Goal: Task Accomplishment & Management: Manage account settings

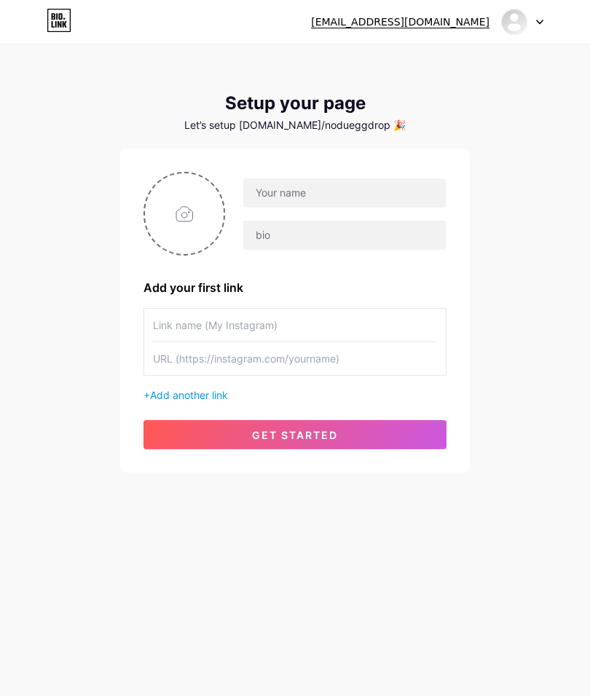
type input "C:\fakepath\Cafe Coffee & Eatery Logo.png"
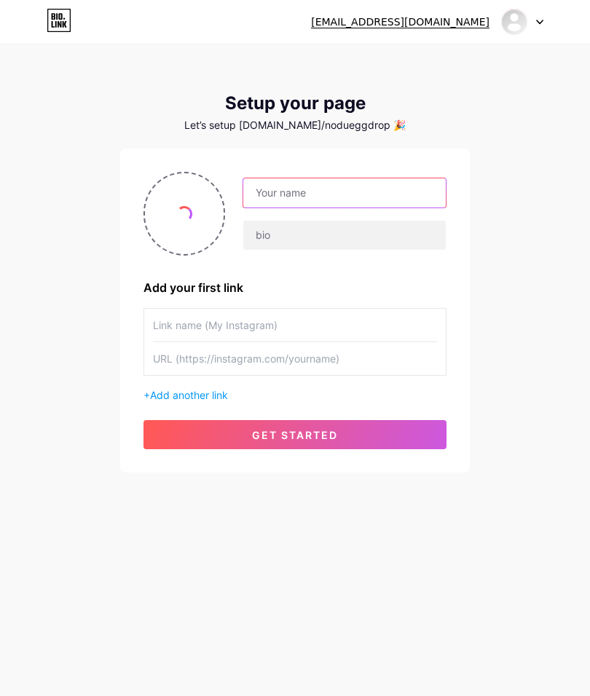
click at [380, 190] on input "text" at bounding box center [344, 192] width 203 height 29
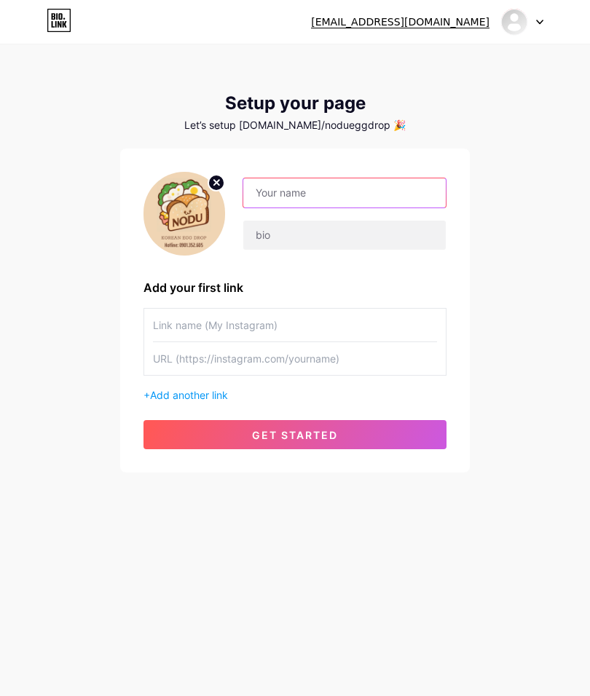
type input "n"
type input "NODU Eggdrop"
click at [402, 221] on input "text" at bounding box center [344, 235] width 203 height 29
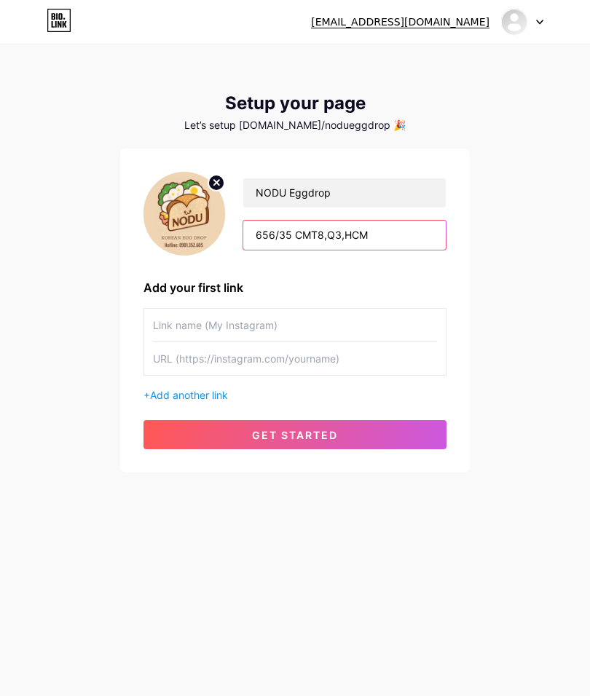
type input "656/35 CMT8,Q3,HCM"
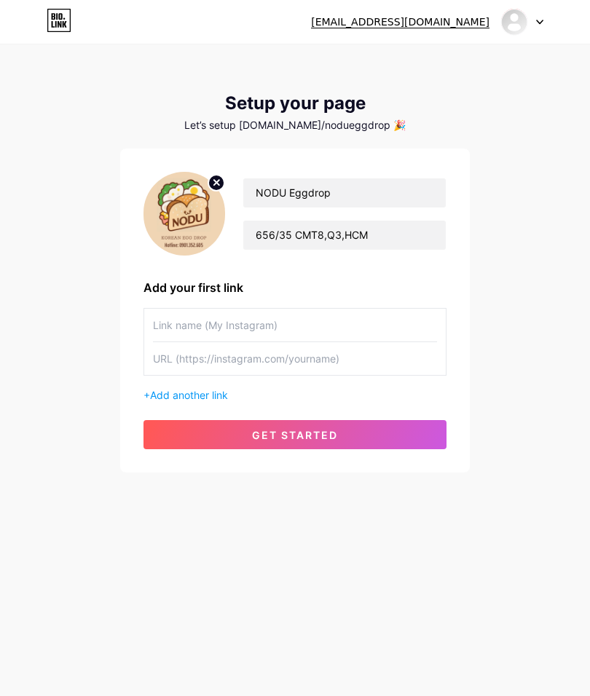
click at [519, 286] on div "[EMAIL_ADDRESS][DOMAIN_NAME] Dashboard Logout Setup your page Let’s setup [DOMA…" at bounding box center [295, 259] width 590 height 519
click at [379, 331] on input "text" at bounding box center [295, 325] width 284 height 33
click at [181, 351] on input "text" at bounding box center [295, 358] width 284 height 33
click at [157, 389] on span "Add another link" at bounding box center [189, 395] width 78 height 12
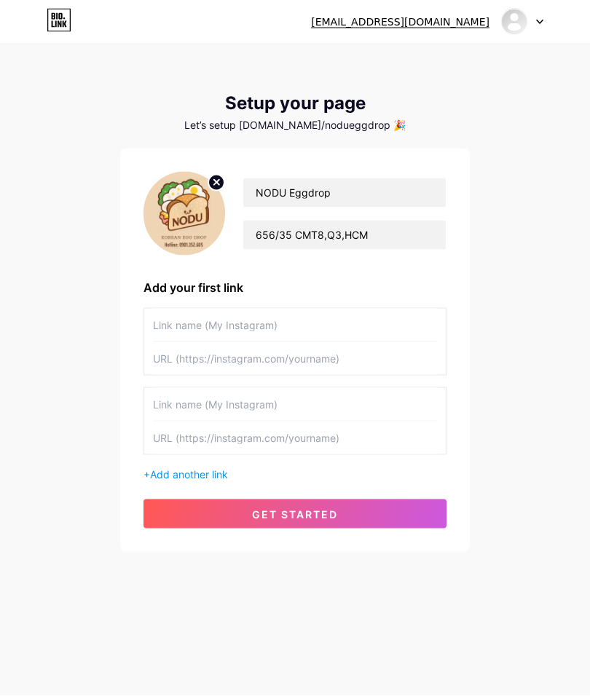
scroll to position [56, 0]
click at [402, 309] on input "text" at bounding box center [295, 325] width 284 height 33
type input "GRAB nè"
click at [409, 342] on input "text" at bounding box center [295, 358] width 284 height 33
click at [200, 342] on input "text" at bounding box center [295, 358] width 284 height 33
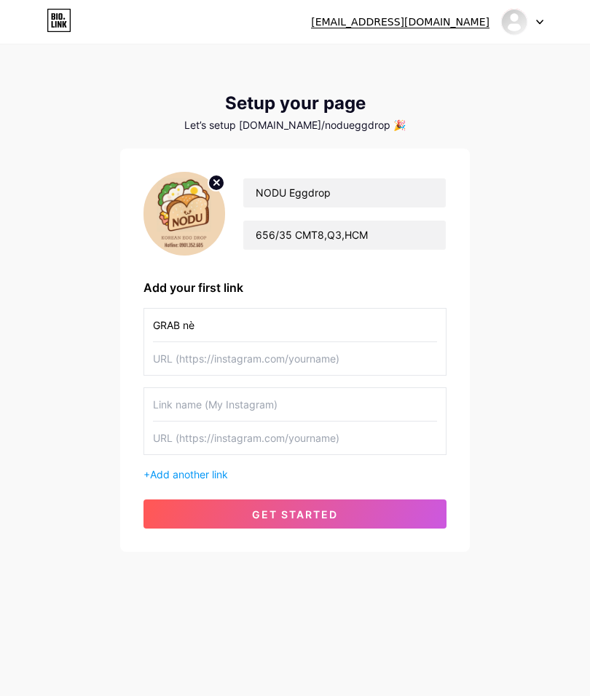
paste input "[URL][DOMAIN_NAME]"
type input "https:"
paste input "[URL][DOMAIN_NAME][DOMAIN_NAME]"
type input "[URL][DOMAIN_NAME][DOMAIN_NAME]"
click at [490, 288] on div "[EMAIL_ADDRESS][DOMAIN_NAME] Dashboard Logout Setup your page Let’s setup [DOMA…" at bounding box center [295, 299] width 590 height 599
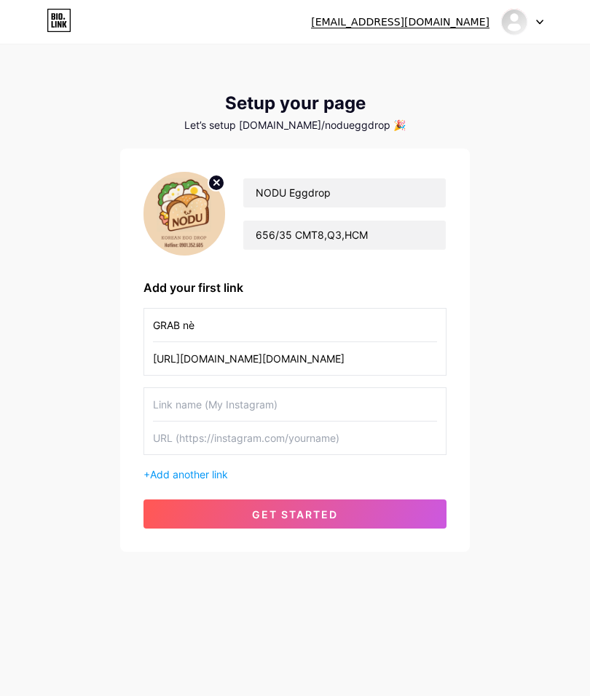
click at [372, 388] on input "text" at bounding box center [295, 404] width 284 height 33
click at [496, 275] on div "[EMAIL_ADDRESS][DOMAIN_NAME] Dashboard Logout Setup your page Let’s setup [DOMA…" at bounding box center [295, 299] width 590 height 599
click at [357, 500] on button "get started" at bounding box center [295, 514] width 303 height 29
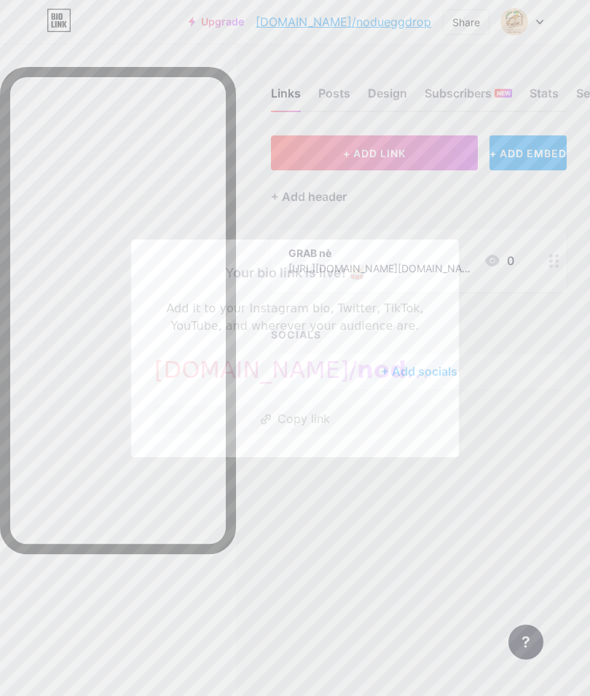
click at [406, 434] on button "Copy link" at bounding box center [294, 419] width 281 height 29
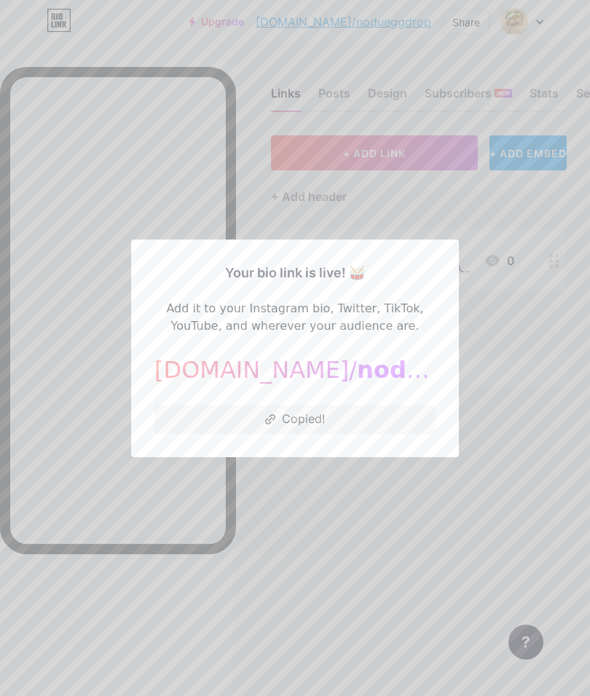
click at [503, 350] on div at bounding box center [295, 348] width 590 height 696
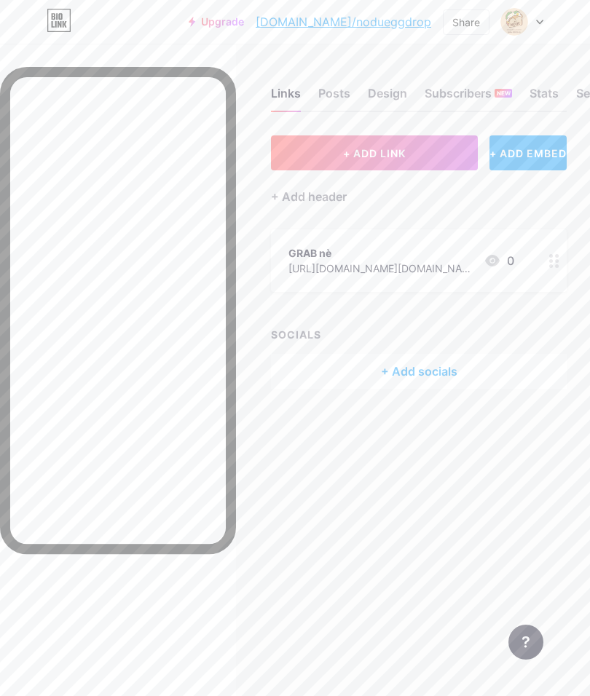
click at [390, 94] on div "Design" at bounding box center [387, 98] width 39 height 26
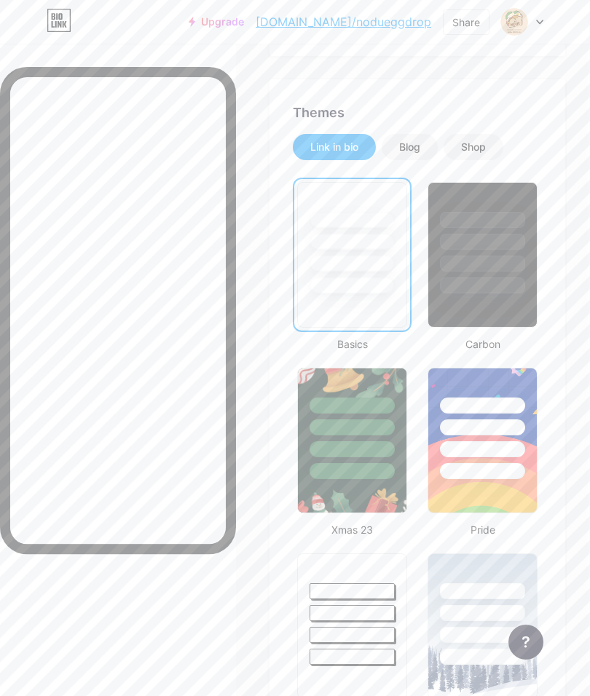
scroll to position [348, 1]
click at [377, 399] on div at bounding box center [352, 407] width 85 height 16
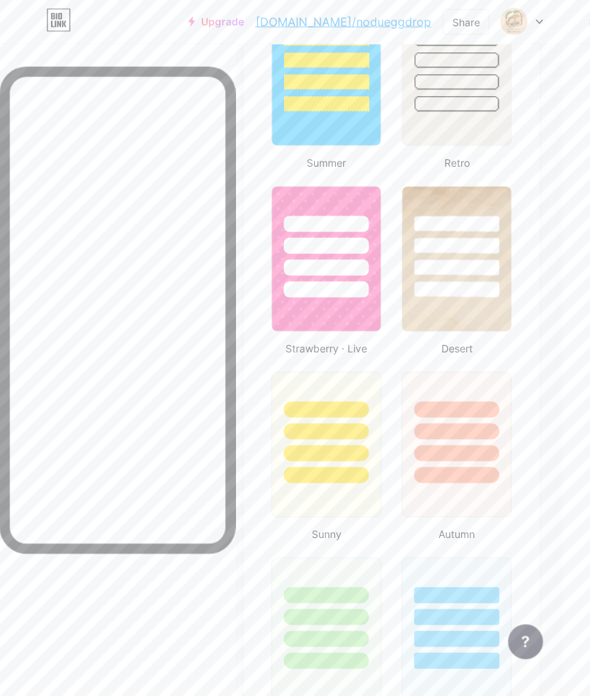
scroll to position [1460, 28]
click at [361, 485] on div at bounding box center [326, 445] width 110 height 146
click at [461, 256] on div at bounding box center [456, 242] width 109 height 111
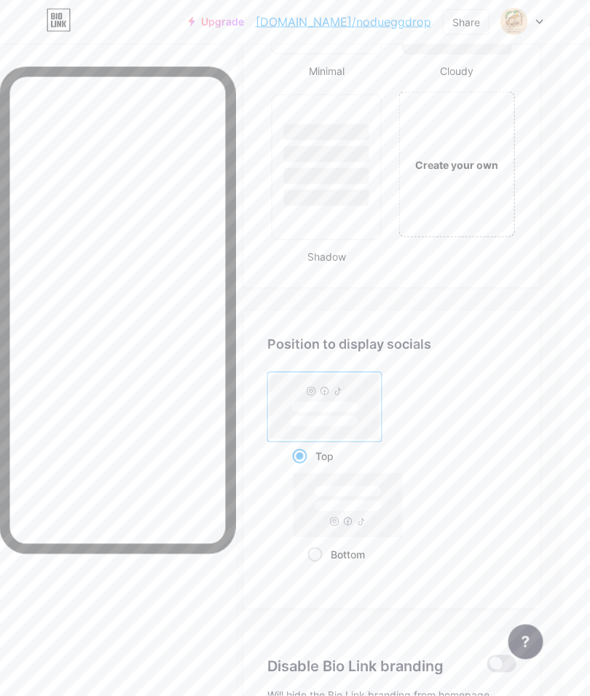
scroll to position [2481, 27]
click at [385, 498] on rect at bounding box center [348, 505] width 109 height 64
click at [318, 568] on input "Bottom" at bounding box center [312, 572] width 9 height 9
radio input "true"
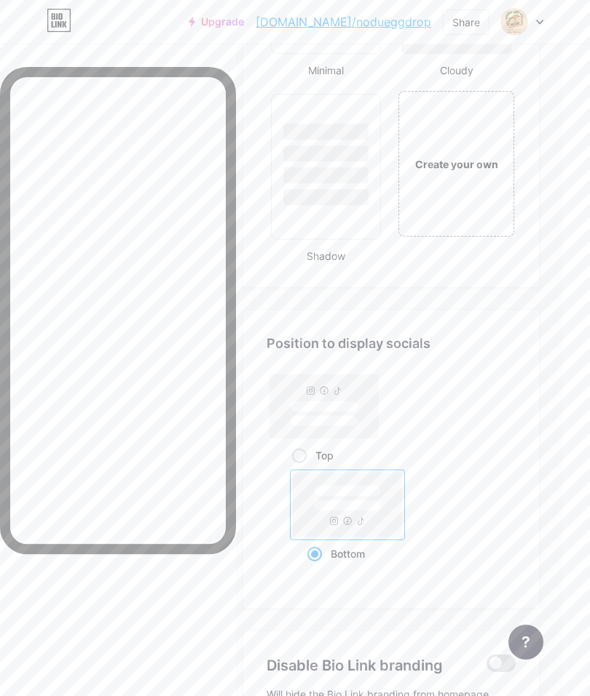
click at [366, 404] on rect at bounding box center [324, 406] width 109 height 64
click at [302, 469] on input "Top" at bounding box center [296, 473] width 9 height 9
radio input "true"
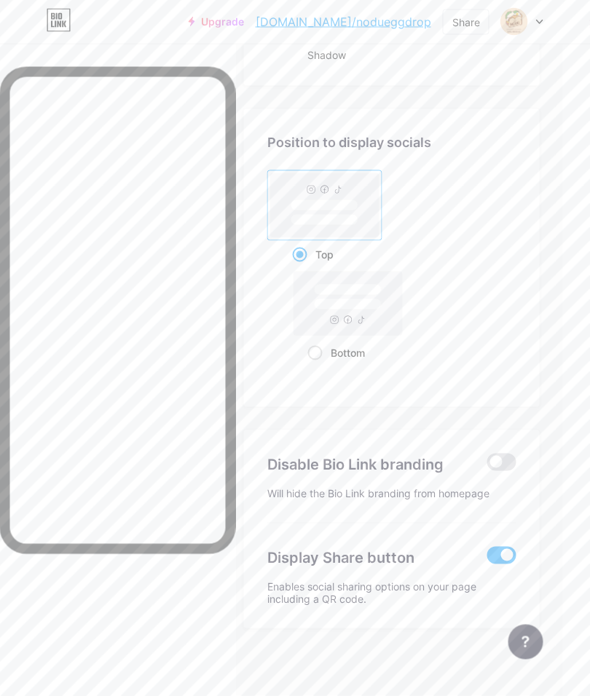
scroll to position [2688, 27]
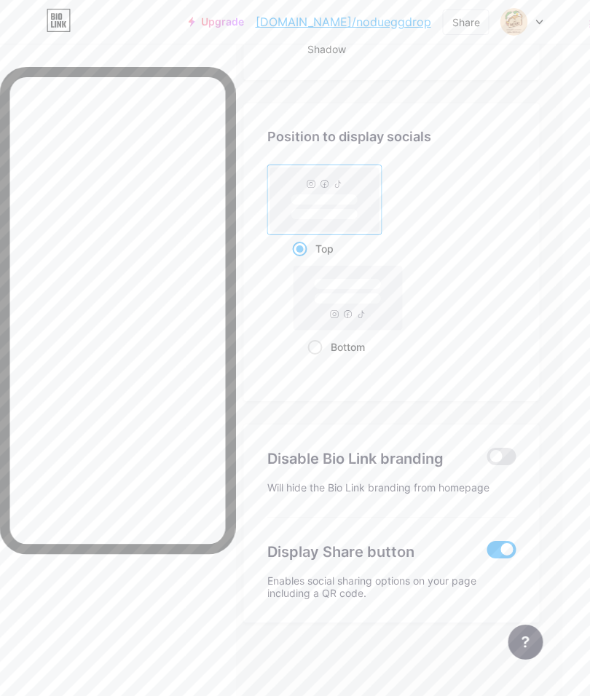
click at [504, 455] on span at bounding box center [501, 456] width 29 height 17
click at [487, 460] on input "checkbox" at bounding box center [487, 460] width 0 height 0
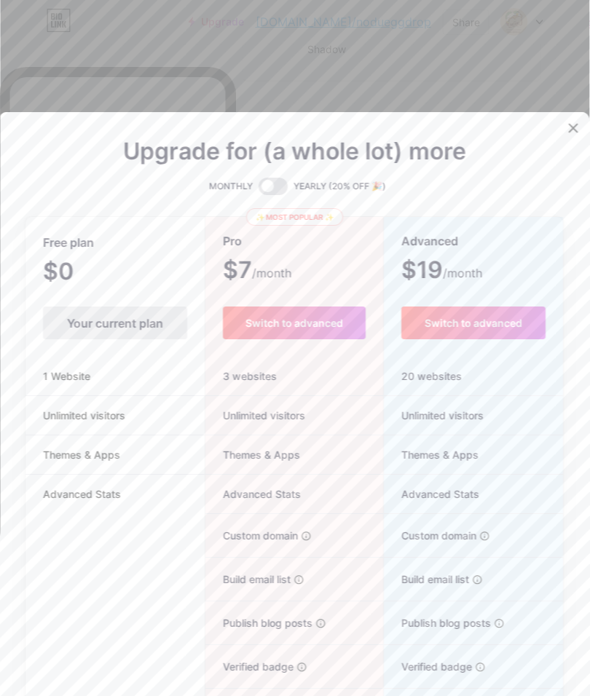
scroll to position [2688, 28]
click at [543, 108] on div at bounding box center [295, 348] width 590 height 696
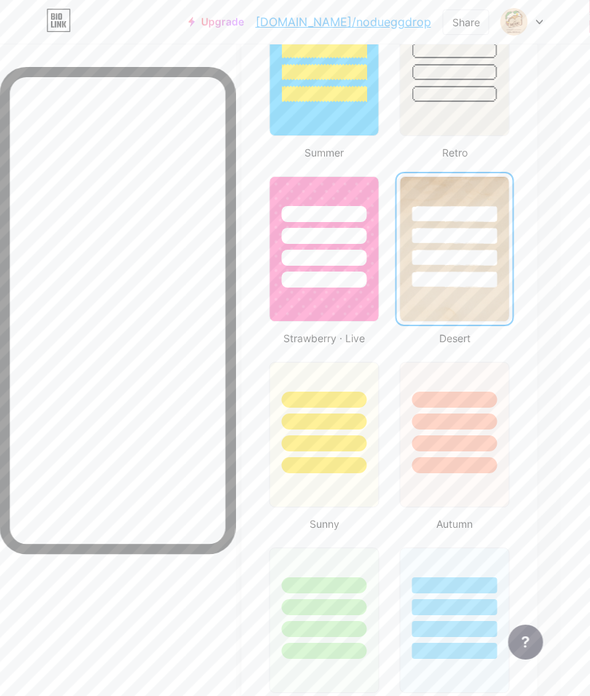
scroll to position [1469, 30]
click at [361, 422] on div at bounding box center [323, 422] width 85 height 16
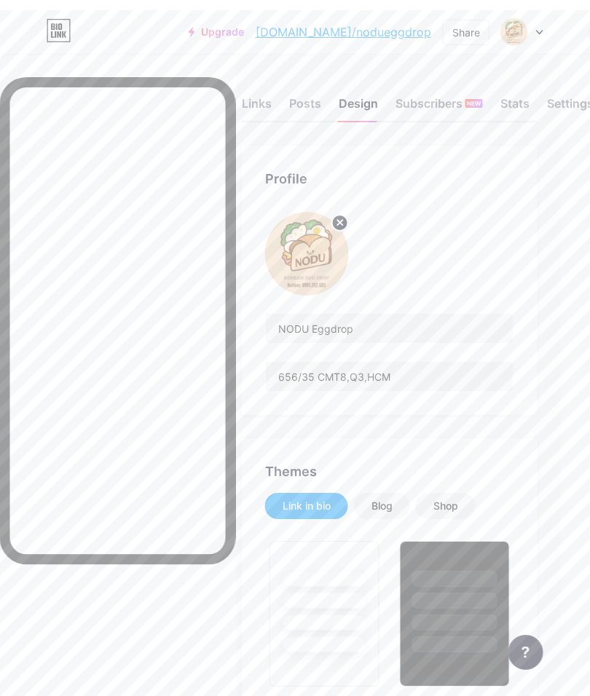
scroll to position [0, 30]
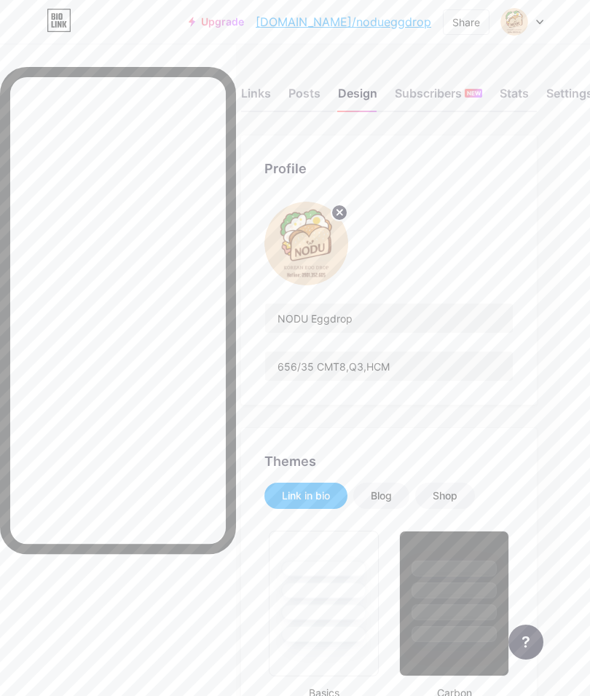
click at [384, 490] on div "Blog" at bounding box center [381, 496] width 21 height 15
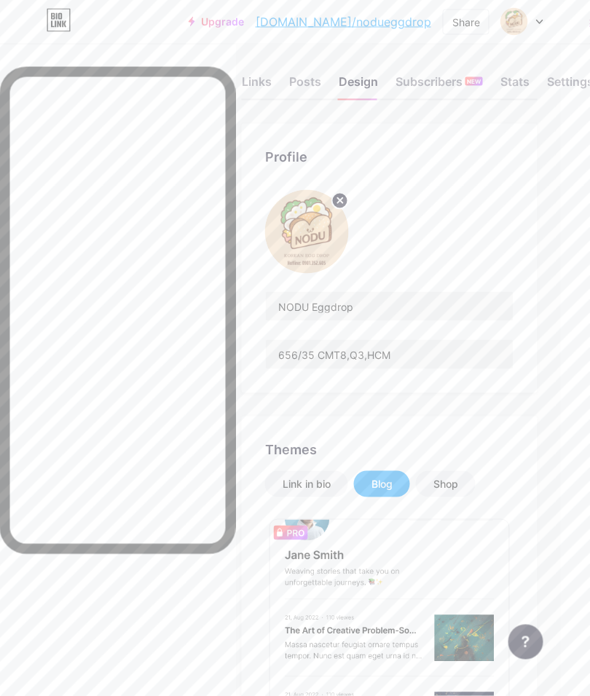
scroll to position [47, 29]
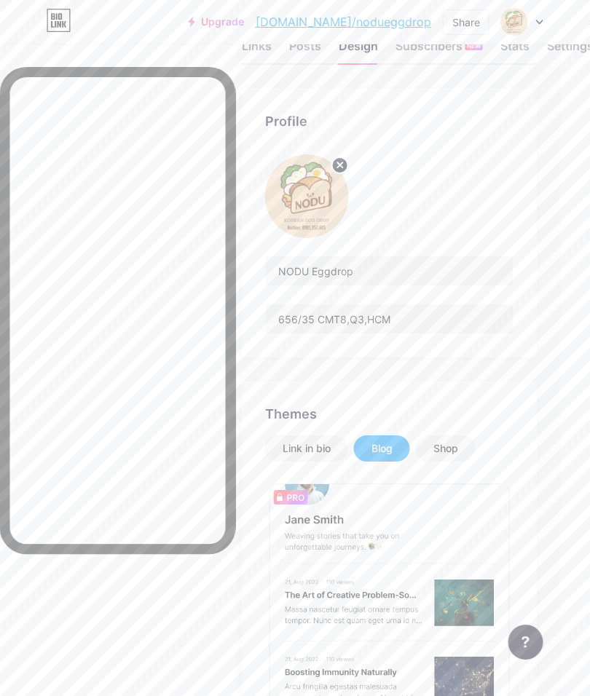
click at [447, 451] on div "Shop" at bounding box center [445, 448] width 25 height 15
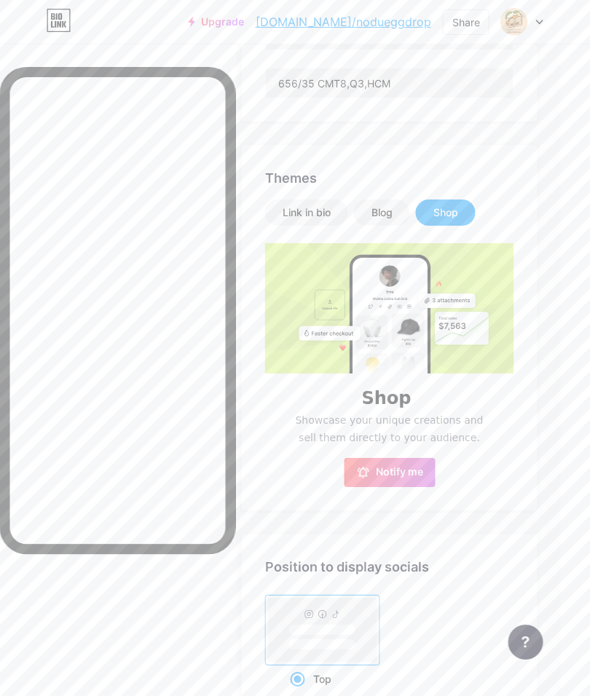
scroll to position [289, 29]
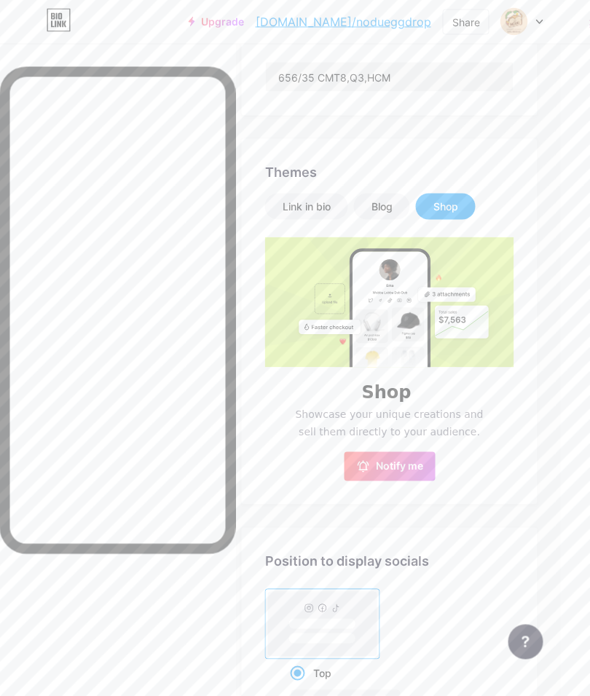
click at [311, 204] on div "Link in bio" at bounding box center [307, 207] width 48 height 15
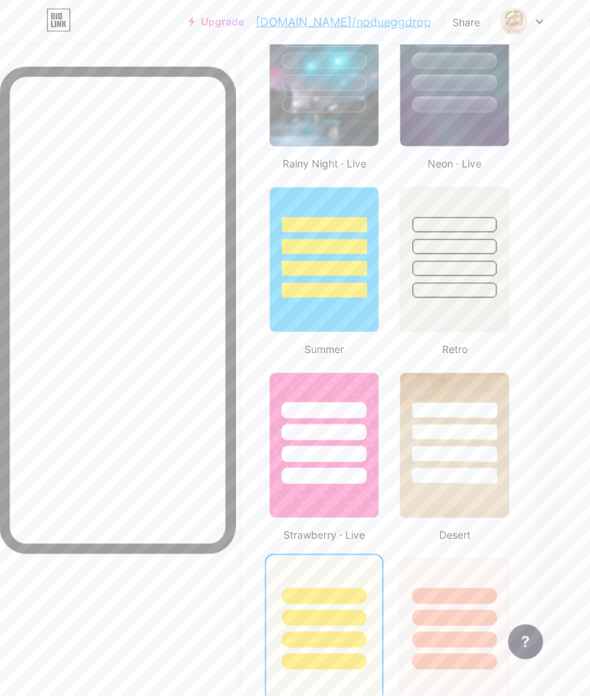
scroll to position [1273, 30]
click at [486, 430] on div at bounding box center [454, 432] width 85 height 16
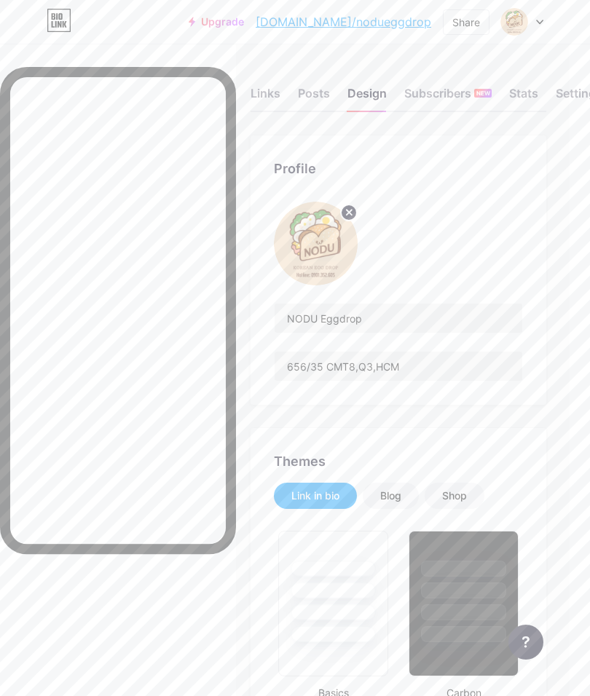
scroll to position [0, 17]
click at [316, 102] on div "Posts" at bounding box center [318, 98] width 32 height 26
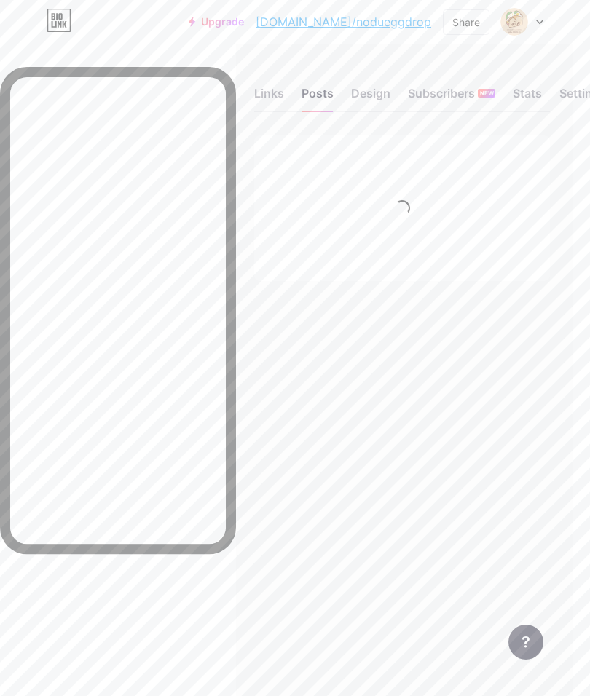
scroll to position [60, 0]
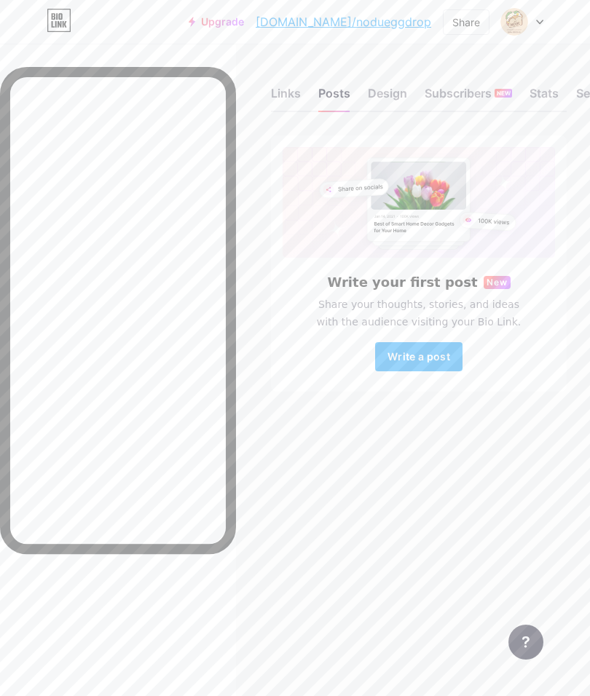
click at [445, 342] on button "Write a post" at bounding box center [418, 356] width 87 height 29
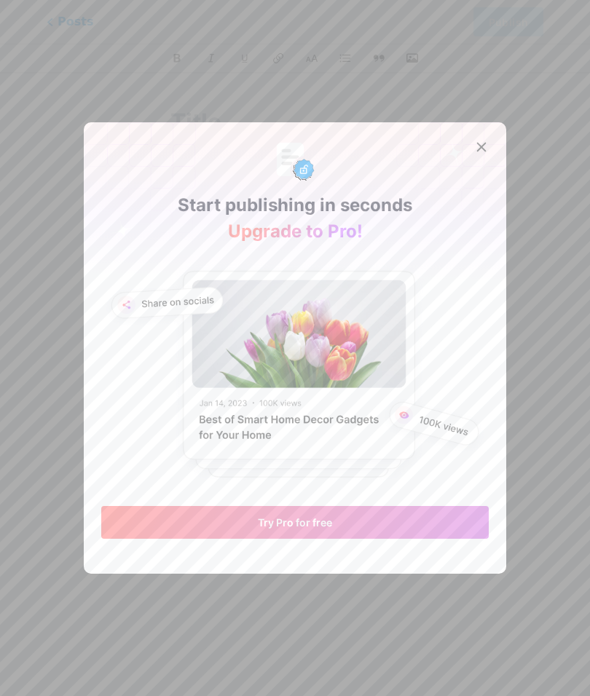
click at [486, 160] on div at bounding box center [481, 147] width 26 height 26
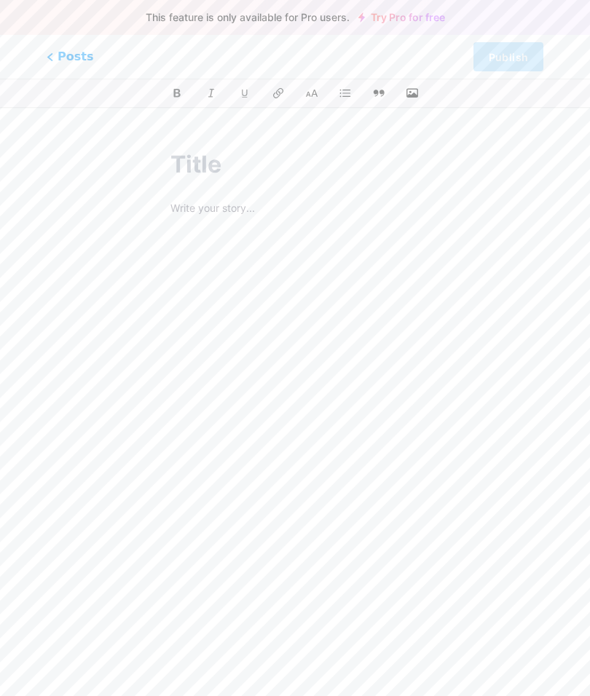
click at [56, 59] on span "Posts" at bounding box center [70, 56] width 47 height 17
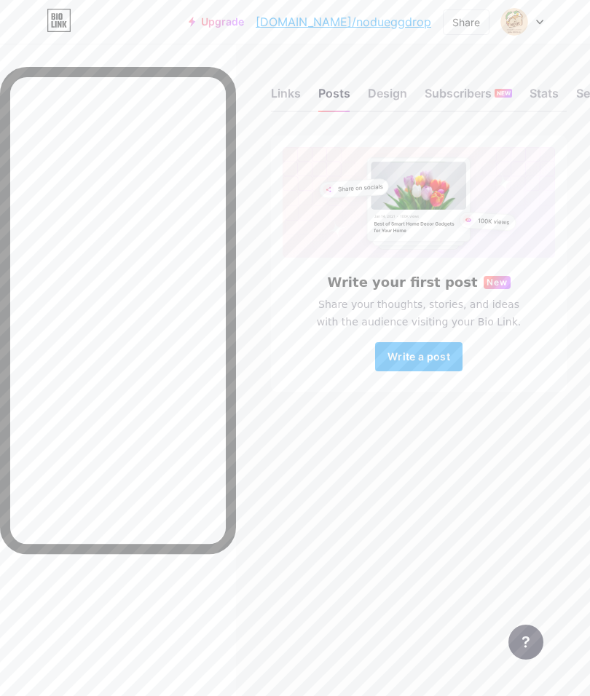
click at [286, 96] on div "Links" at bounding box center [286, 98] width 30 height 26
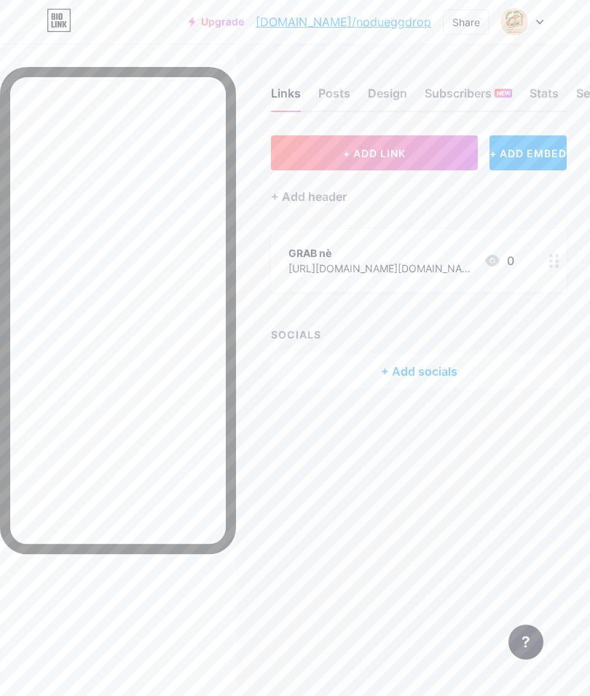
click at [474, 92] on div "Subscribers NEW" at bounding box center [468, 98] width 87 height 26
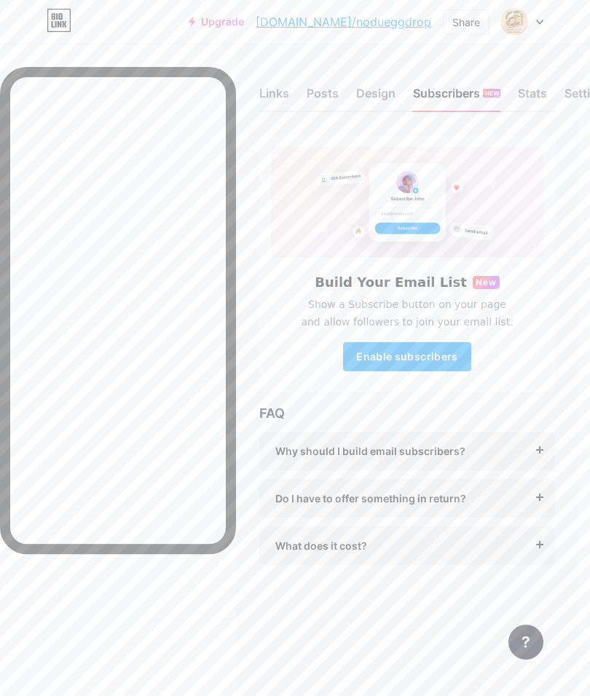
scroll to position [0, 34]
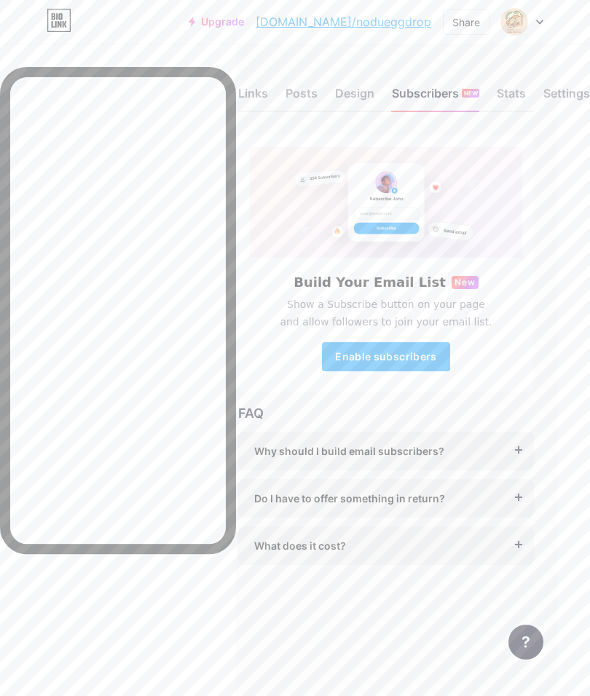
click at [516, 95] on div "Stats" at bounding box center [511, 98] width 29 height 26
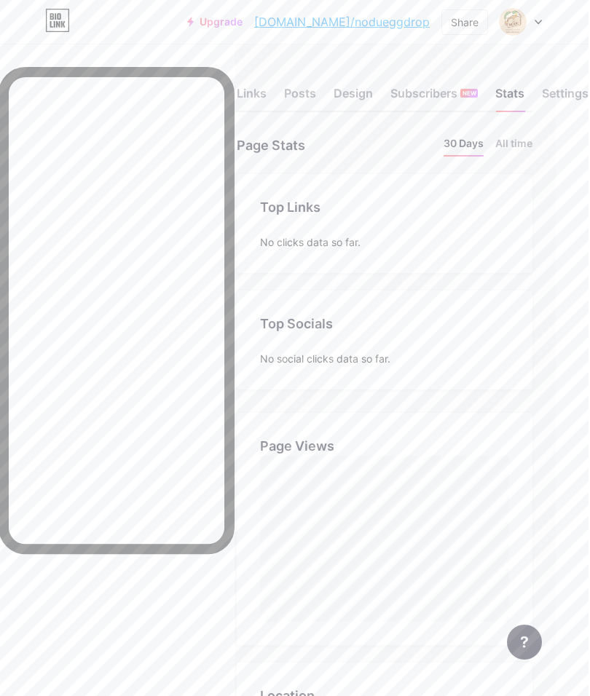
scroll to position [696, 590]
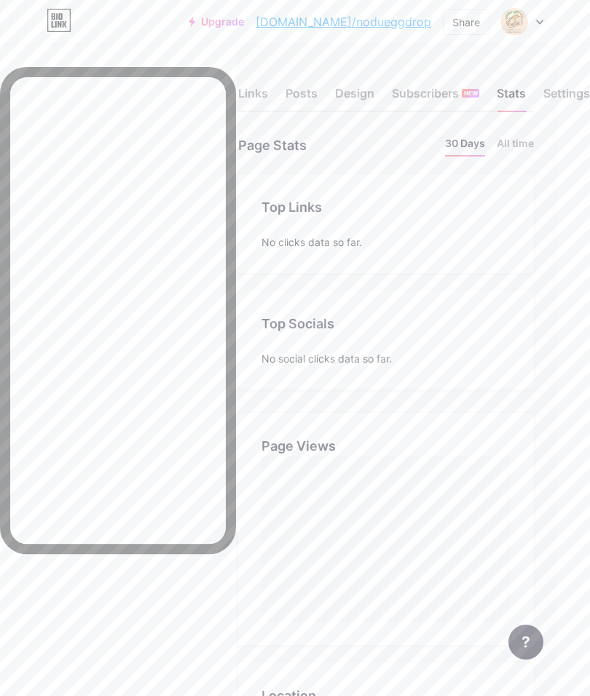
click at [558, 97] on div "Settings" at bounding box center [566, 98] width 47 height 26
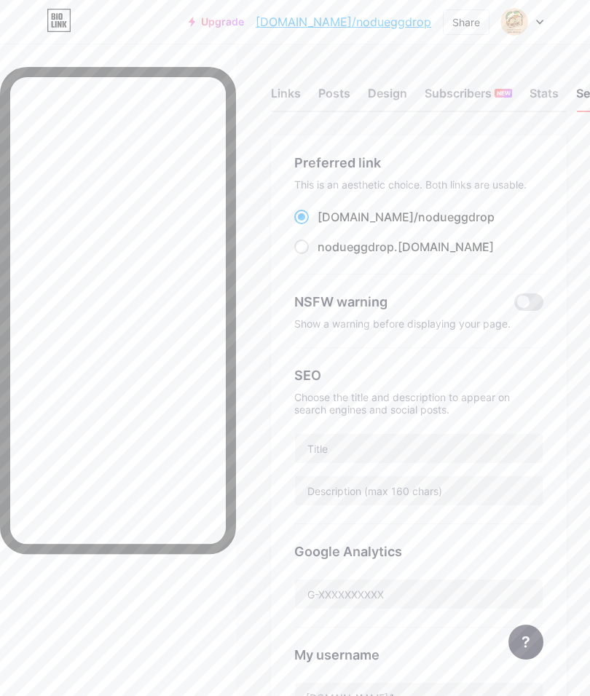
click at [546, 98] on div "Stats" at bounding box center [544, 98] width 29 height 26
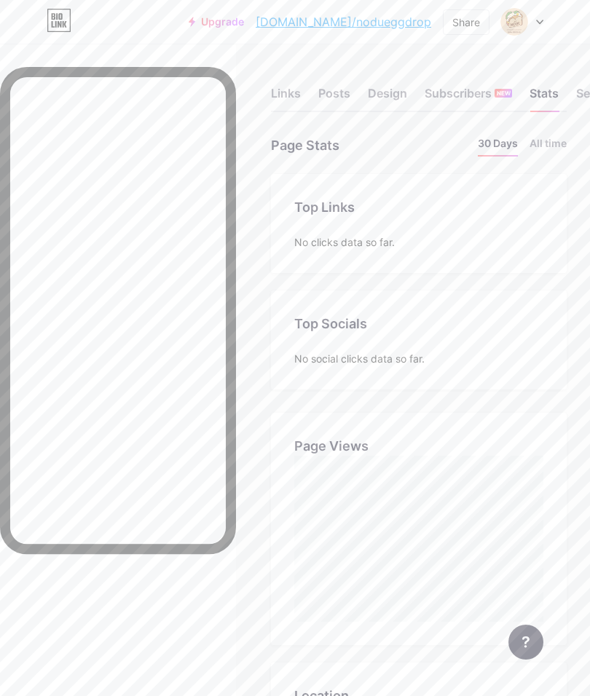
click at [546, 146] on li "All time" at bounding box center [548, 146] width 37 height 21
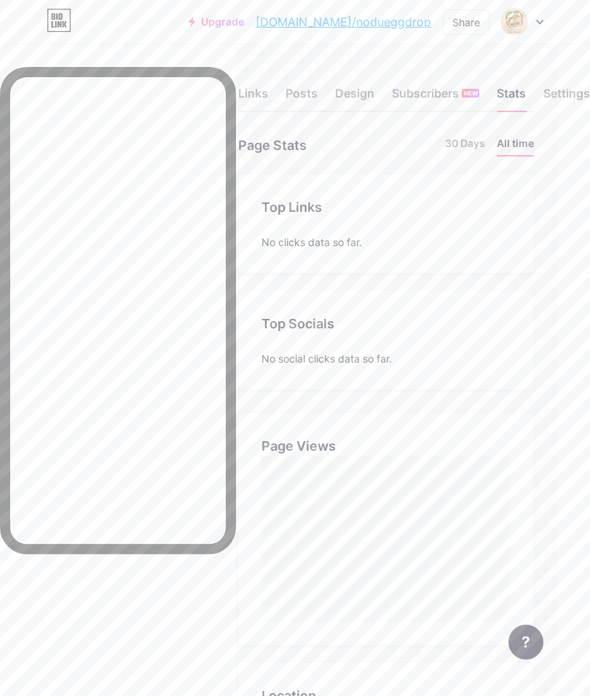
click at [559, 90] on div "Settings" at bounding box center [566, 98] width 47 height 26
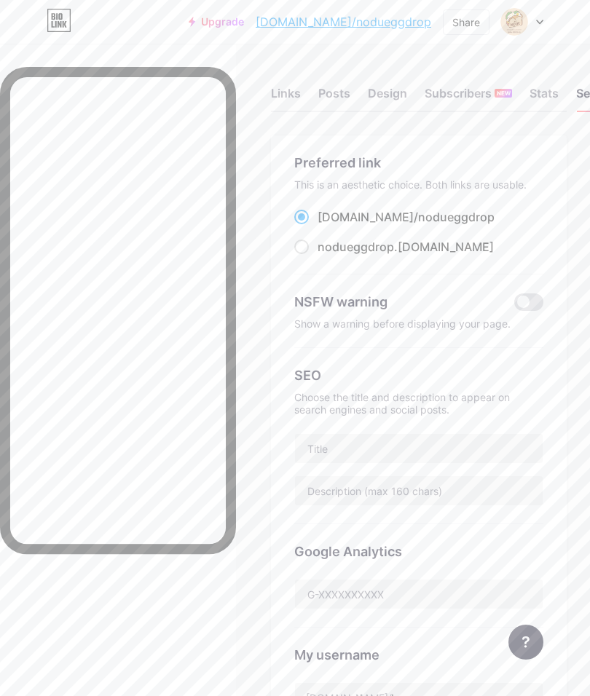
click at [390, 95] on div "Design" at bounding box center [387, 98] width 39 height 26
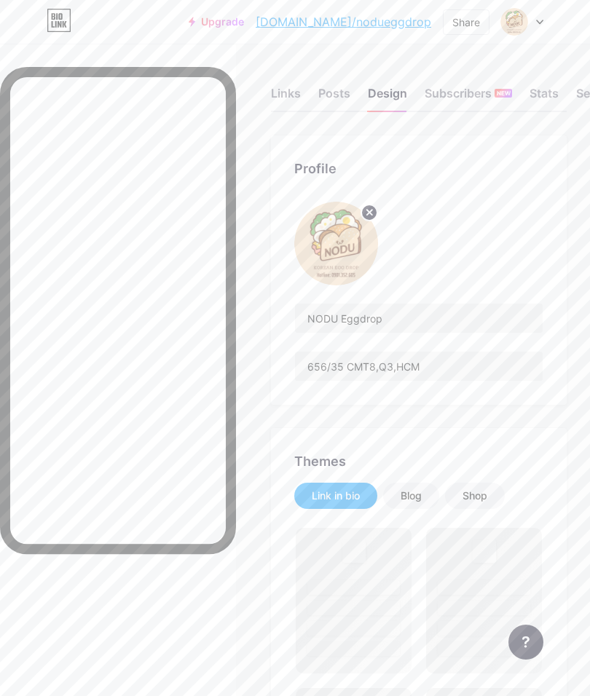
click at [291, 96] on div "Links" at bounding box center [286, 98] width 30 height 26
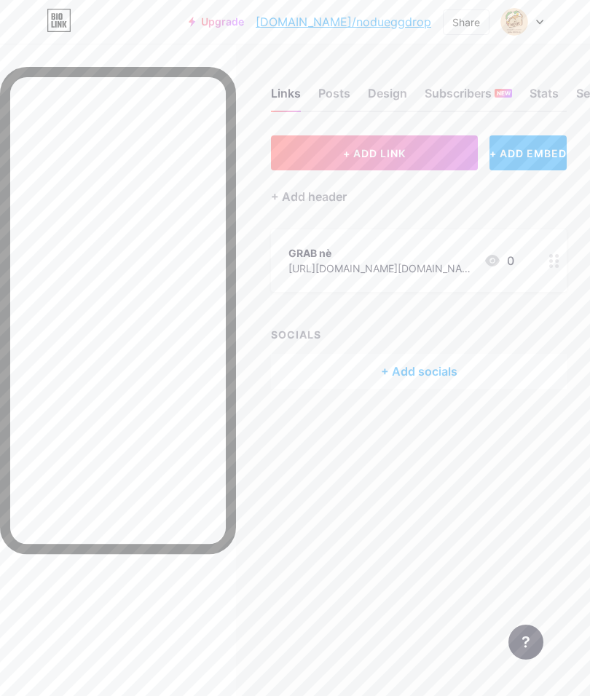
click at [435, 369] on div "+ Add socials" at bounding box center [419, 371] width 296 height 35
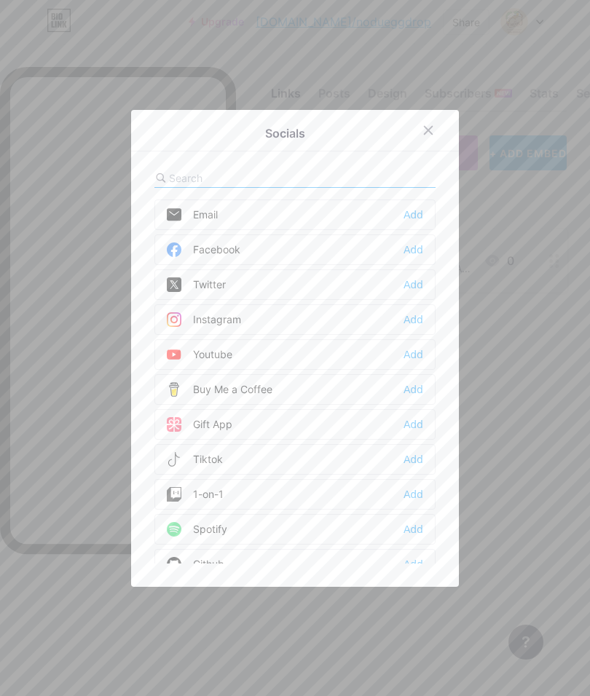
click at [394, 188] on div at bounding box center [294, 178] width 281 height 19
click at [433, 136] on icon at bounding box center [429, 131] width 12 height 12
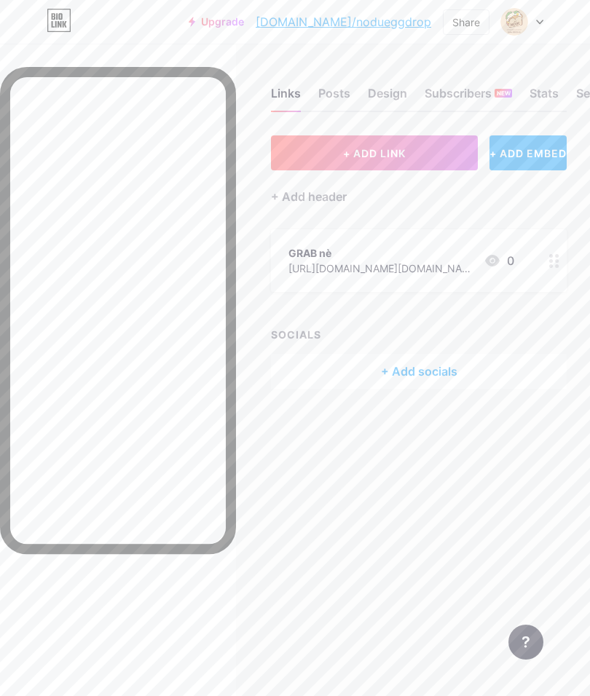
click at [417, 364] on div "+ Add socials" at bounding box center [419, 371] width 296 height 35
click at [351, 188] on div at bounding box center [294, 178] width 281 height 19
click at [433, 136] on icon at bounding box center [429, 131] width 12 height 12
click at [333, 195] on div "+ Add header" at bounding box center [309, 196] width 76 height 17
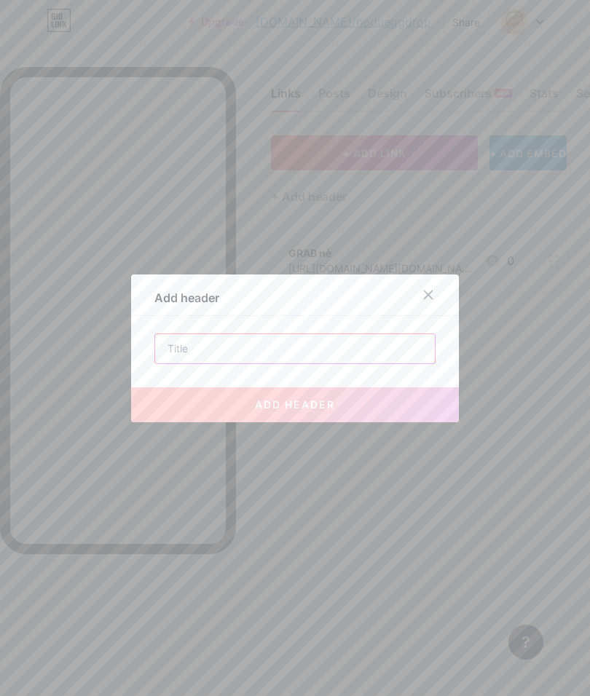
click at [311, 364] on input "text" at bounding box center [295, 348] width 280 height 29
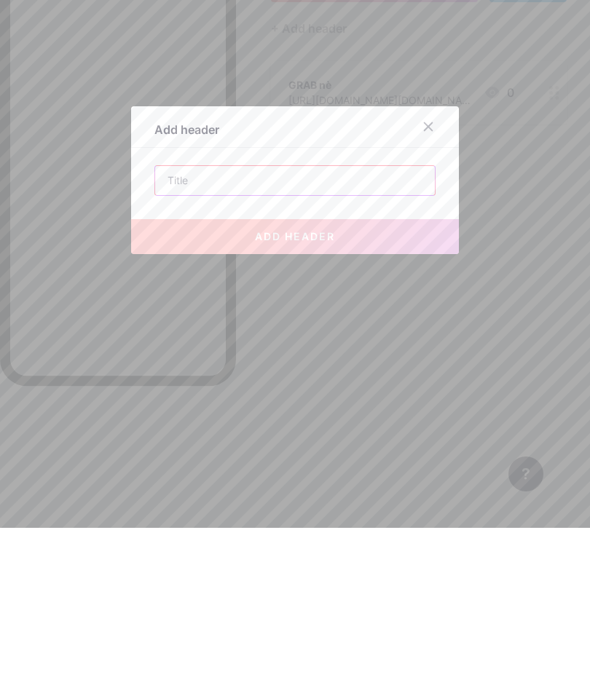
click at [432, 289] on icon at bounding box center [429, 295] width 12 height 12
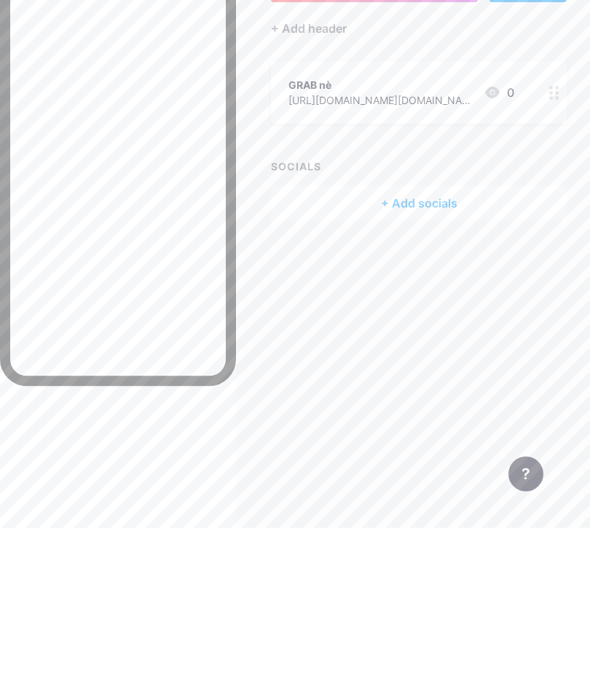
scroll to position [60, 0]
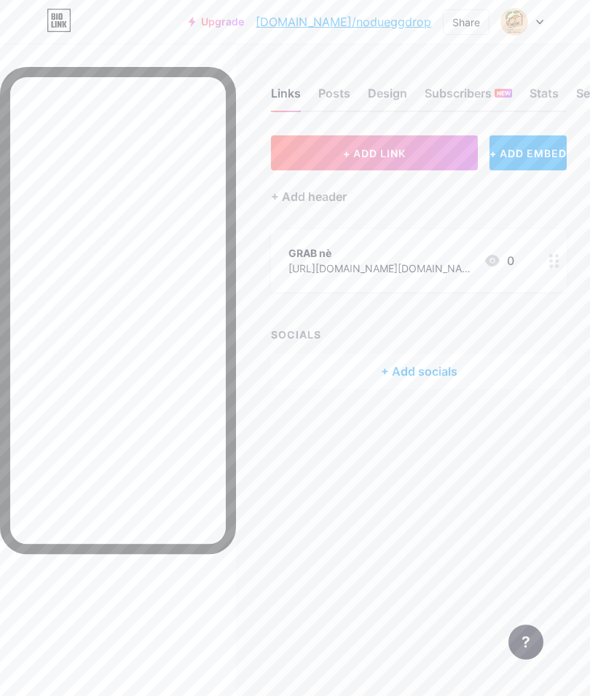
click at [339, 188] on div "+ Add header" at bounding box center [309, 196] width 76 height 17
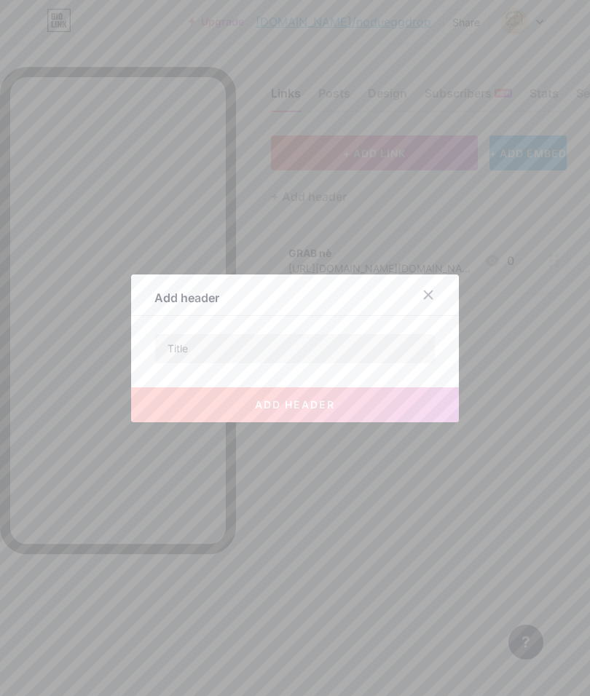
click at [368, 364] on input "text" at bounding box center [295, 348] width 280 height 29
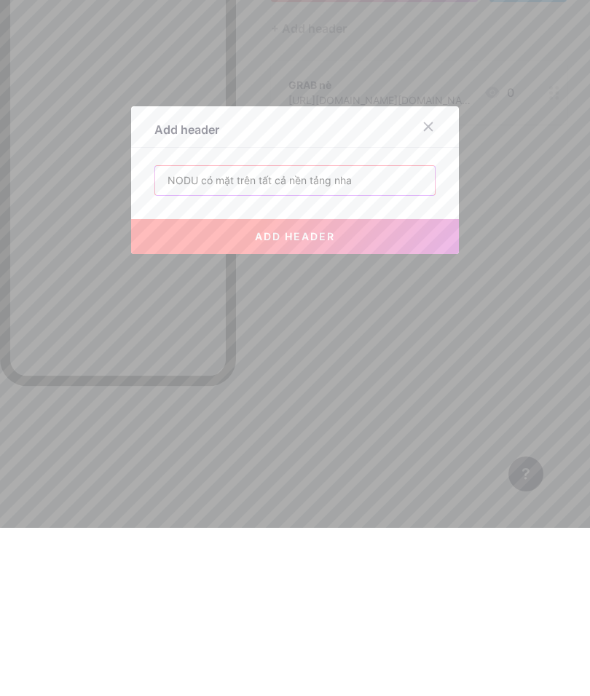
type input "NODU có mặt trên tất cả nền tảng nha"
click at [419, 388] on button "add header" at bounding box center [295, 405] width 328 height 35
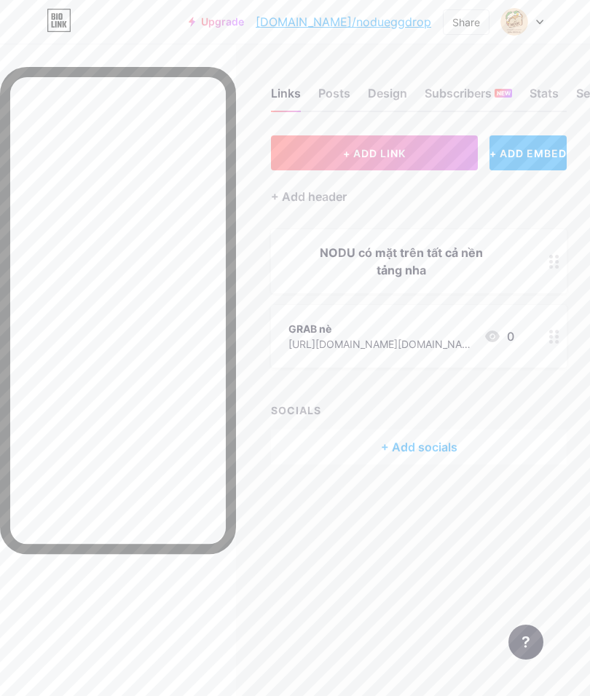
click at [551, 340] on circle at bounding box center [551, 342] width 4 height 4
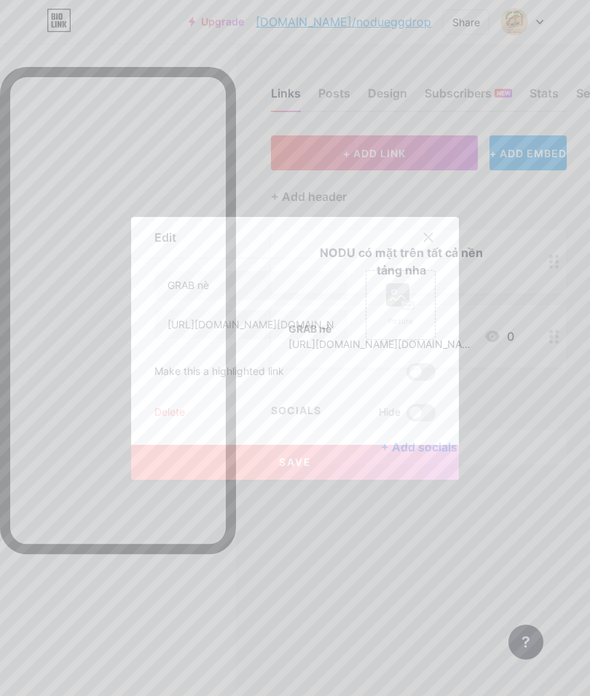
click at [543, 319] on div at bounding box center [295, 348] width 590 height 696
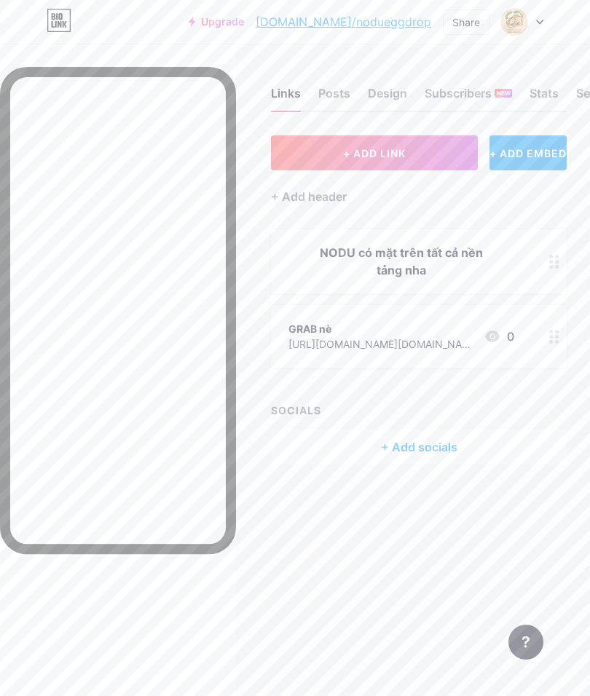
scroll to position [0, 0]
click at [435, 157] on button "+ ADD LINK" at bounding box center [374, 153] width 207 height 35
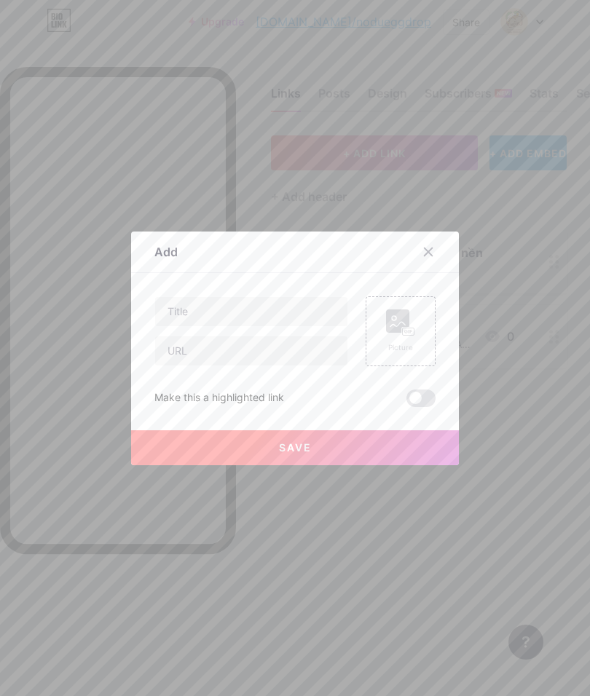
click at [290, 326] on input "text" at bounding box center [251, 311] width 192 height 29
click at [433, 258] on icon at bounding box center [429, 252] width 12 height 12
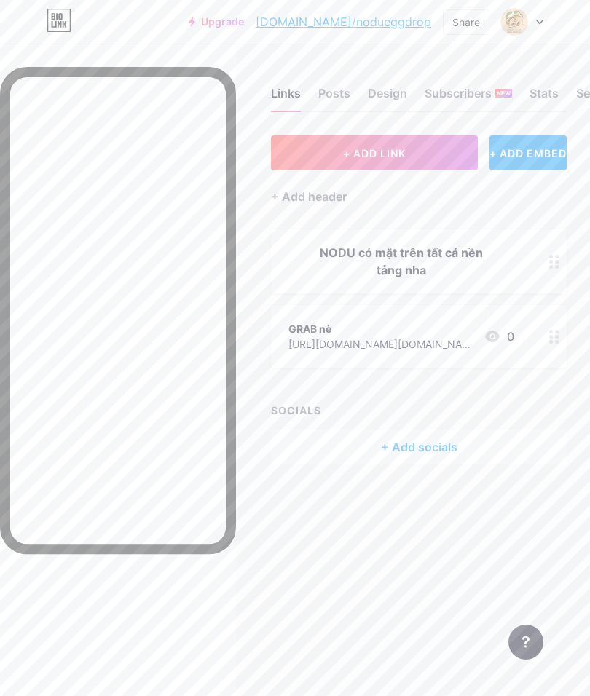
click at [543, 152] on div "+ ADD EMBED" at bounding box center [528, 153] width 77 height 35
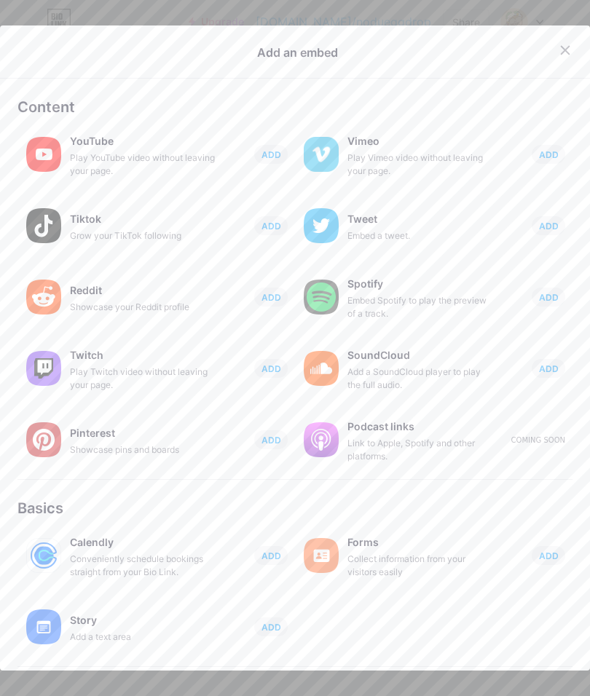
click at [564, 52] on icon at bounding box center [566, 50] width 12 height 12
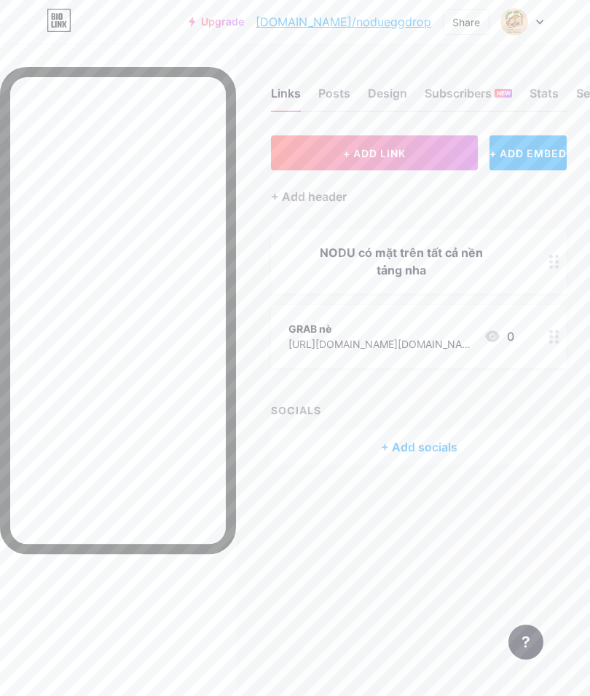
click at [445, 341] on div "[URL][DOMAIN_NAME][DOMAIN_NAME]" at bounding box center [380, 344] width 184 height 15
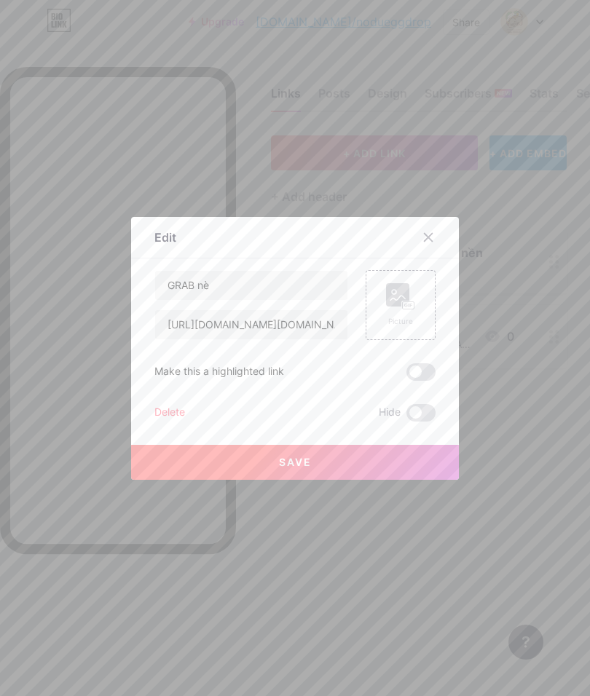
click at [410, 310] on icon at bounding box center [400, 296] width 29 height 27
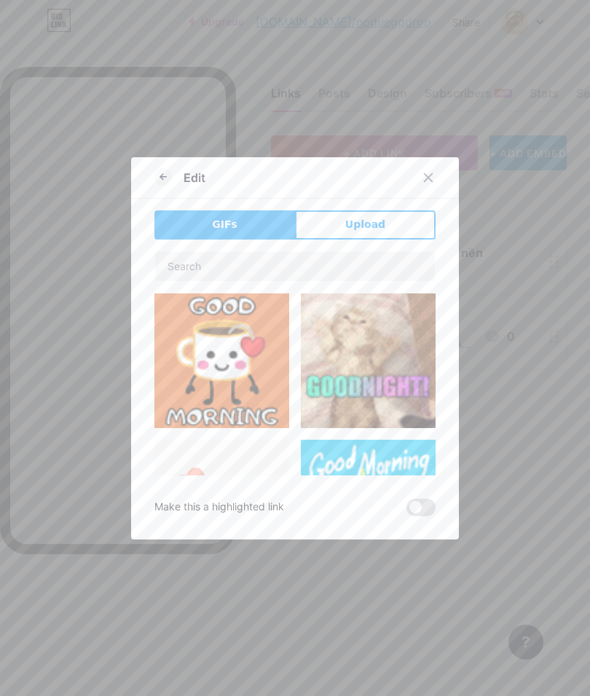
click at [393, 240] on button "Upload" at bounding box center [365, 225] width 141 height 29
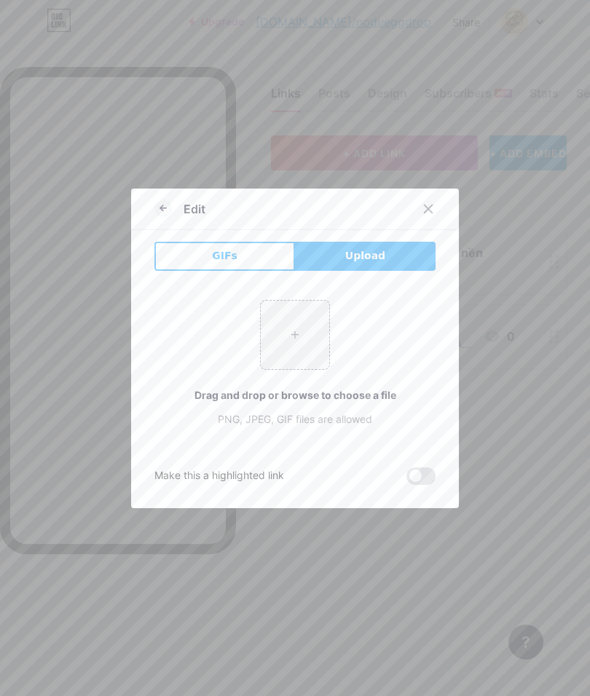
click at [278, 271] on button "GIFs" at bounding box center [224, 256] width 141 height 29
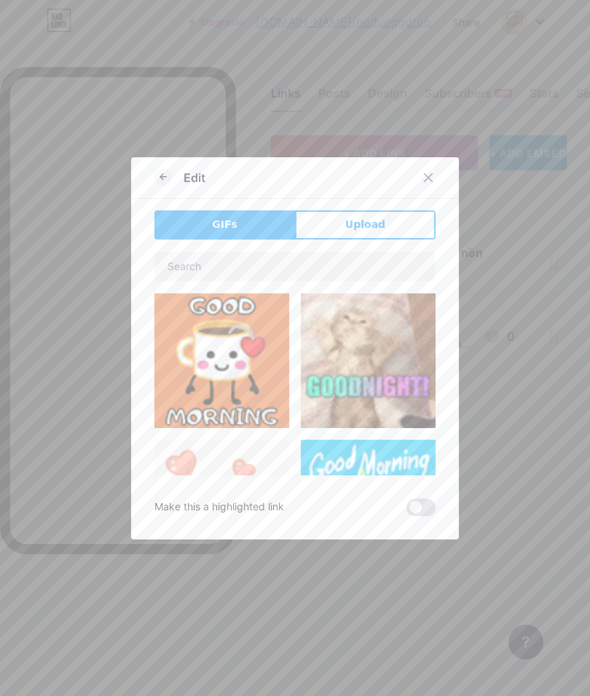
click at [390, 240] on button "Upload" at bounding box center [365, 225] width 141 height 29
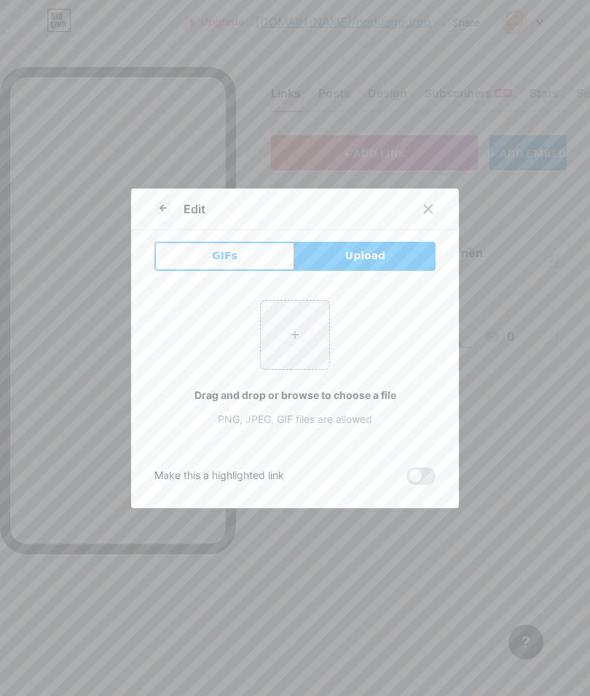
click at [430, 215] on icon at bounding box center [429, 209] width 12 height 12
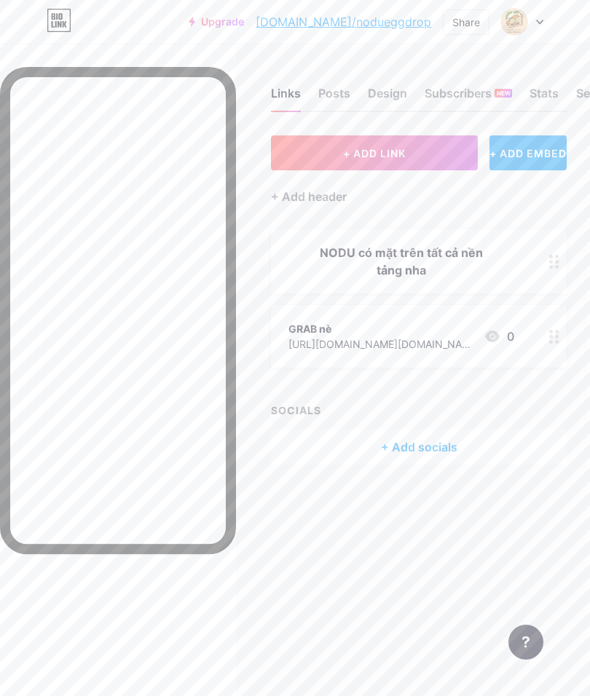
click at [551, 330] on icon at bounding box center [554, 337] width 10 height 14
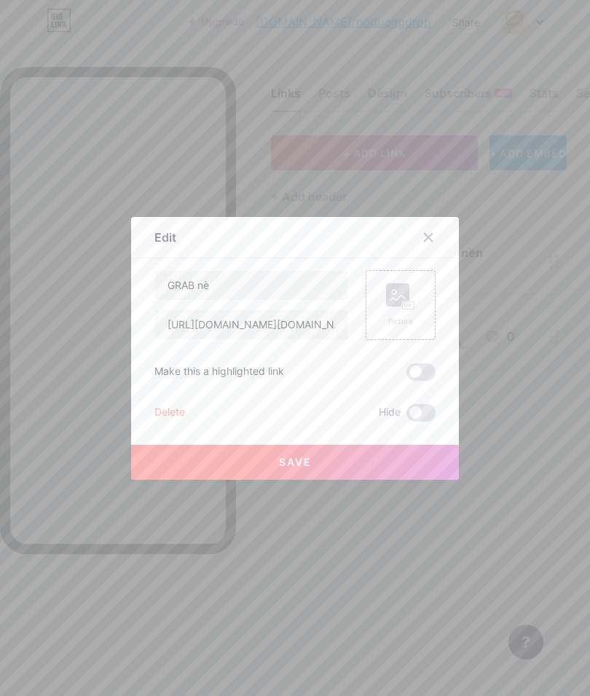
click at [415, 309] on rect at bounding box center [409, 305] width 12 height 7
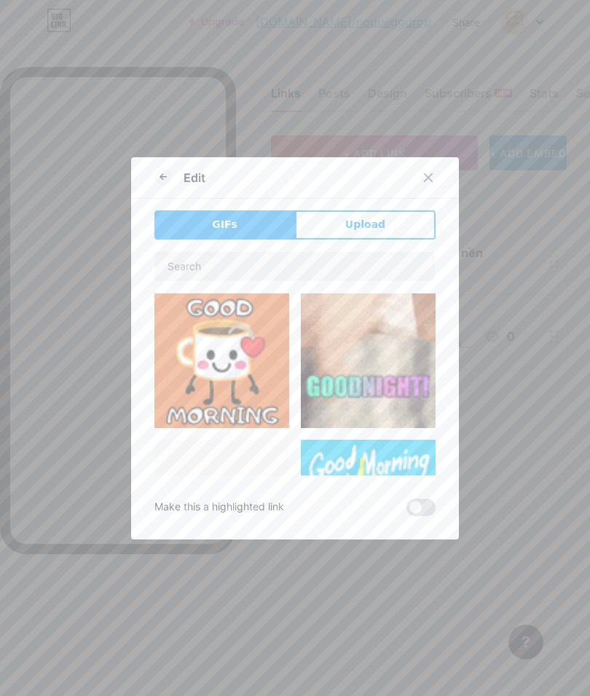
click at [395, 240] on button "Upload" at bounding box center [365, 225] width 141 height 29
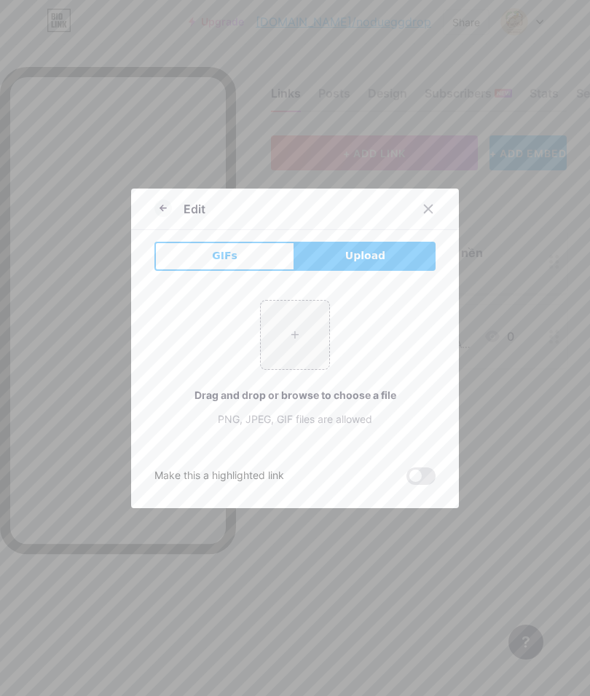
click at [306, 357] on input "file" at bounding box center [295, 335] width 68 height 68
type input "C:\fakepath\IMG_0429.jpeg"
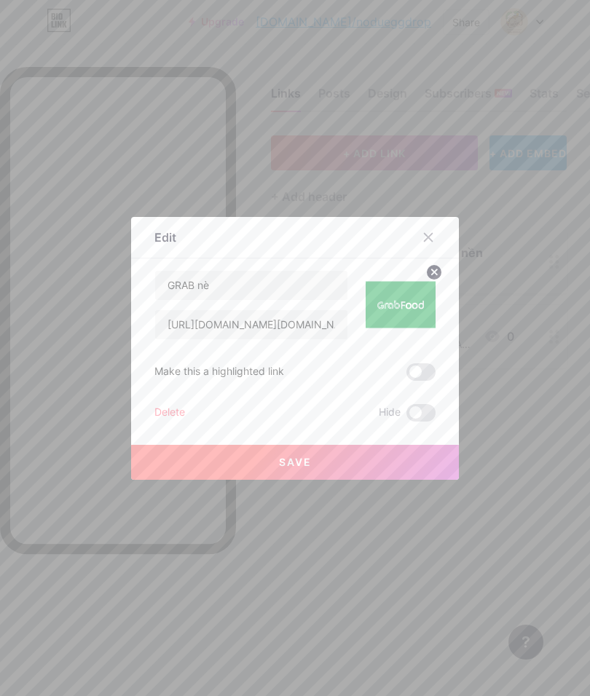
click at [383, 480] on button "Save" at bounding box center [295, 462] width 328 height 35
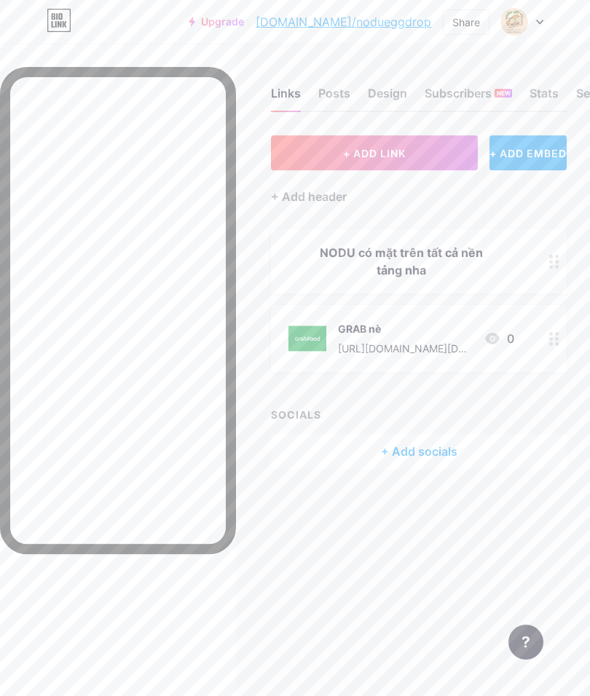
click at [554, 255] on icon at bounding box center [554, 262] width 10 height 14
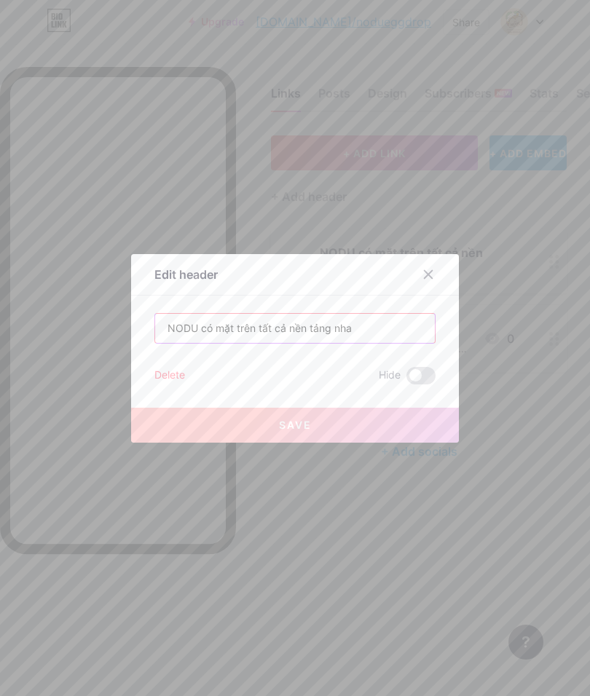
click at [401, 343] on input "NODU có mặt trên tất cả nền tảng nha" at bounding box center [295, 328] width 280 height 29
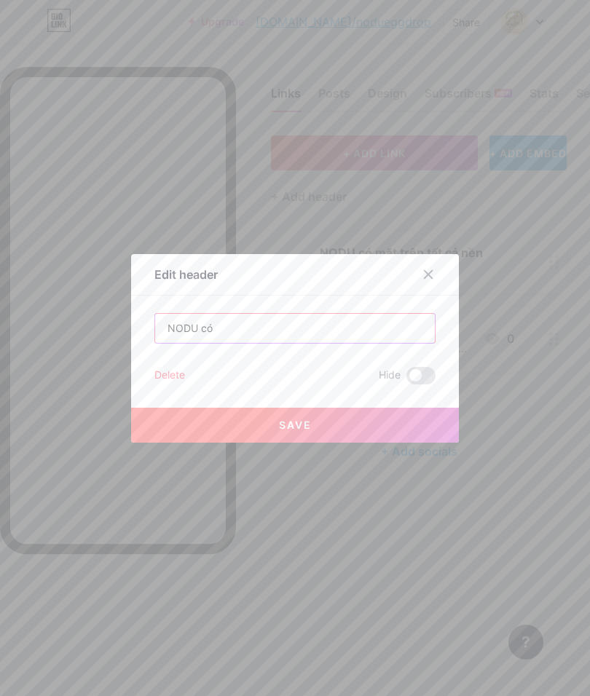
type input "NODU"
type input "Đ"
click at [435, 288] on div at bounding box center [437, 275] width 44 height 26
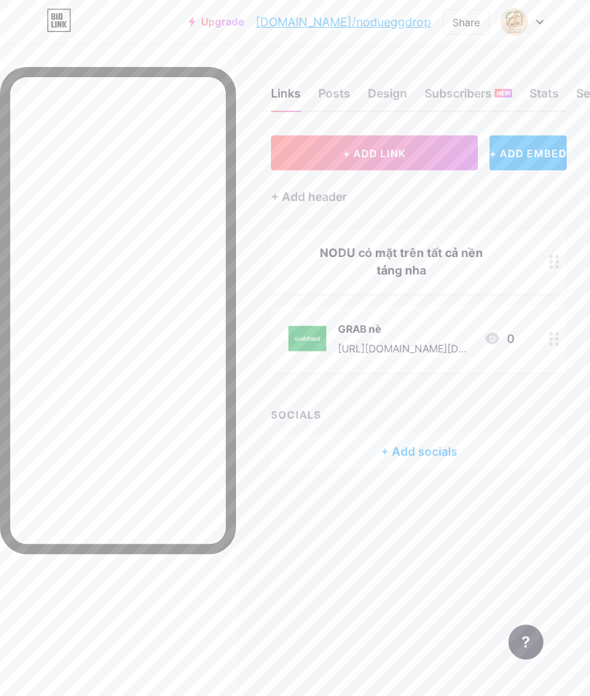
click at [555, 332] on icon at bounding box center [554, 339] width 10 height 14
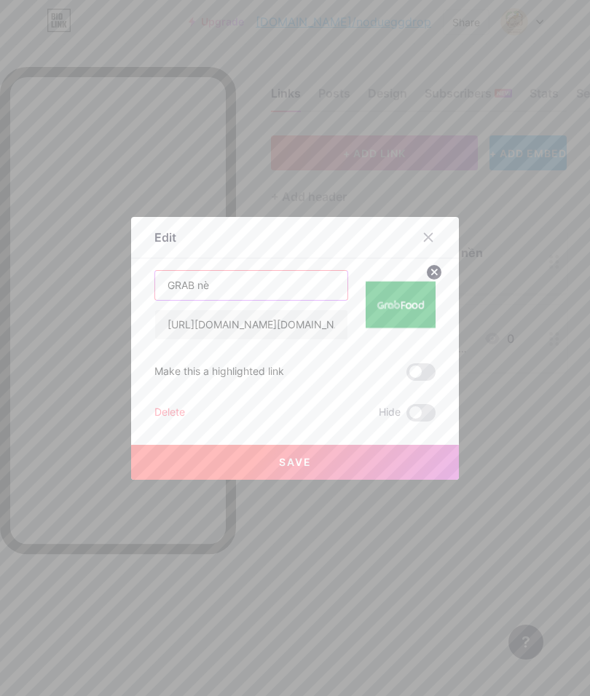
click at [309, 300] on input "GRAB nè" at bounding box center [251, 285] width 192 height 29
click at [323, 300] on input "GRAB" at bounding box center [251, 285] width 192 height 29
click at [325, 339] on input "[URL][DOMAIN_NAME][DOMAIN_NAME]" at bounding box center [251, 324] width 192 height 29
click at [328, 339] on input "[URL][DOMAIN_NAME][DOMAIN_NAME]" at bounding box center [251, 324] width 192 height 29
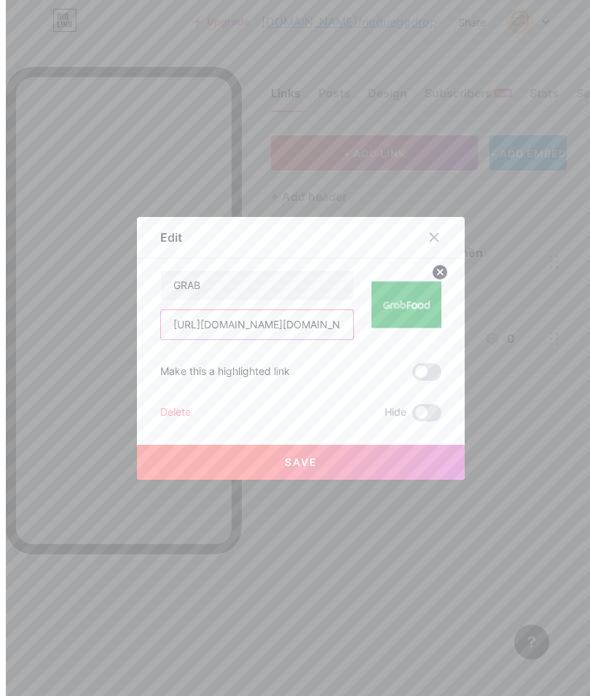
scroll to position [0, 34]
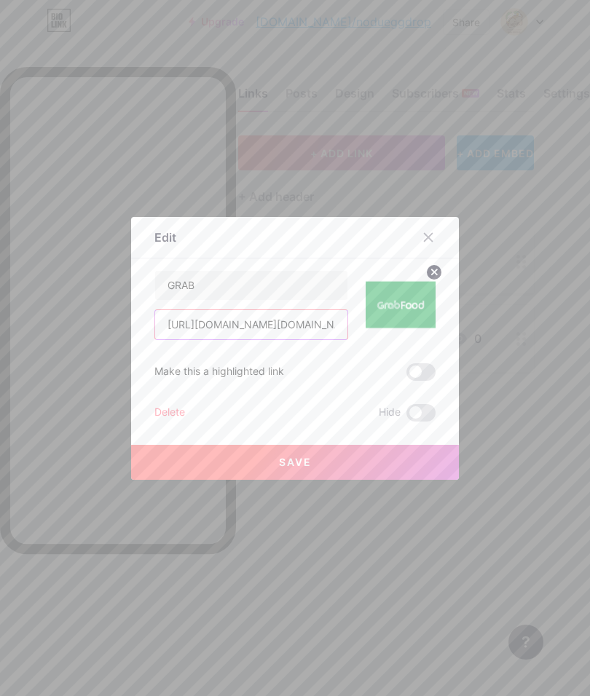
click at [347, 339] on input "[URL][DOMAIN_NAME][DOMAIN_NAME]" at bounding box center [251, 324] width 192 height 29
click at [308, 300] on input "GRAB" at bounding box center [251, 285] width 192 height 29
click at [300, 300] on input "GRAB" at bounding box center [251, 285] width 192 height 29
click at [435, 340] on img at bounding box center [401, 305] width 70 height 70
click at [204, 300] on input "Grabfood" at bounding box center [251, 285] width 192 height 29
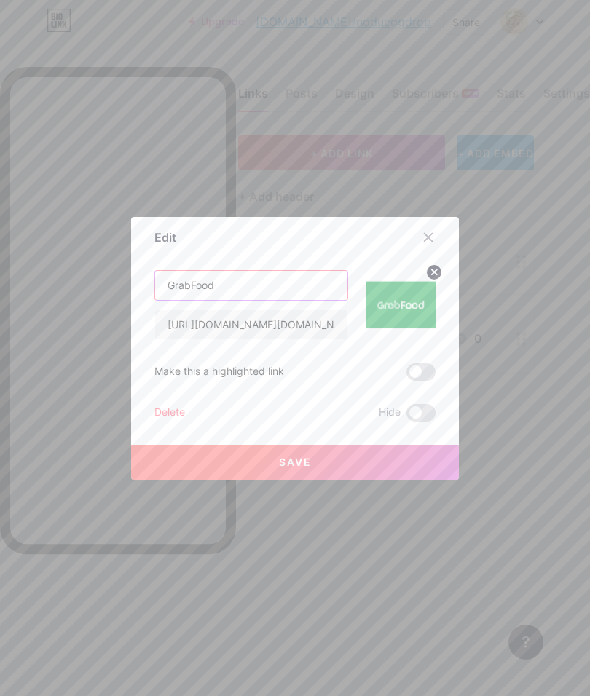
type input "GrabFood"
click at [433, 340] on img at bounding box center [401, 305] width 70 height 70
click at [215, 480] on button "Save" at bounding box center [295, 462] width 328 height 35
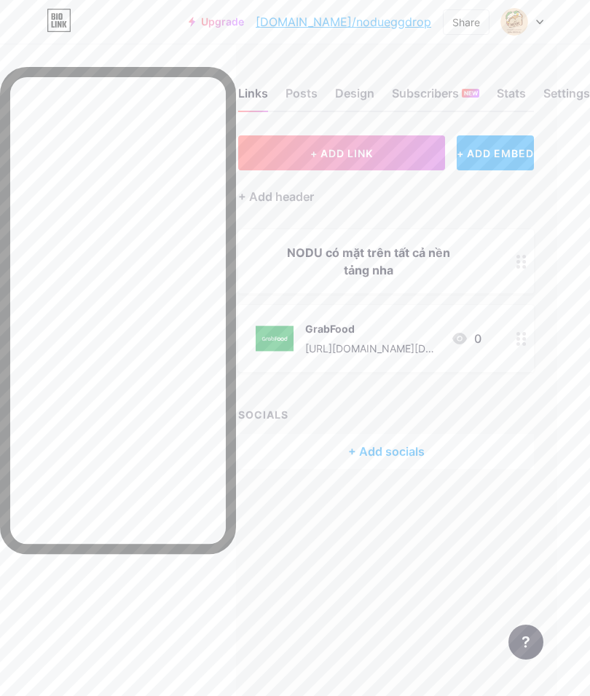
click at [514, 350] on div at bounding box center [521, 338] width 25 height 67
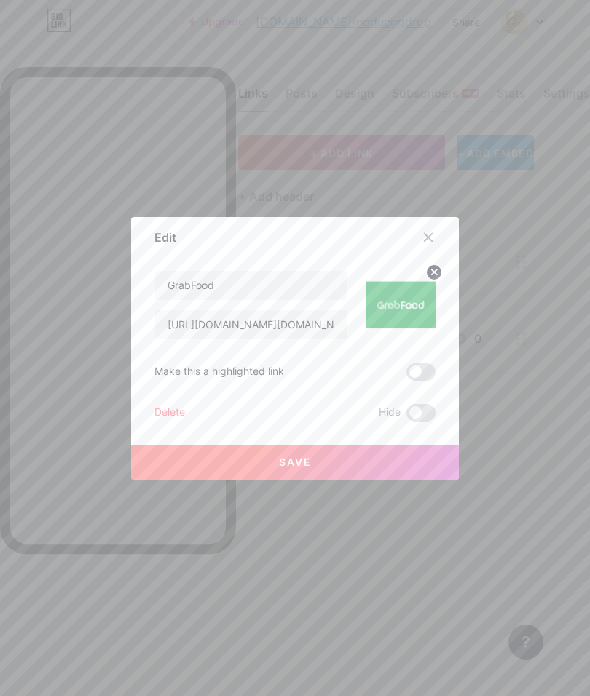
click at [417, 381] on span at bounding box center [421, 372] width 29 height 17
click at [407, 376] on input "checkbox" at bounding box center [407, 376] width 0 height 0
click at [393, 480] on button "Save" at bounding box center [295, 462] width 328 height 35
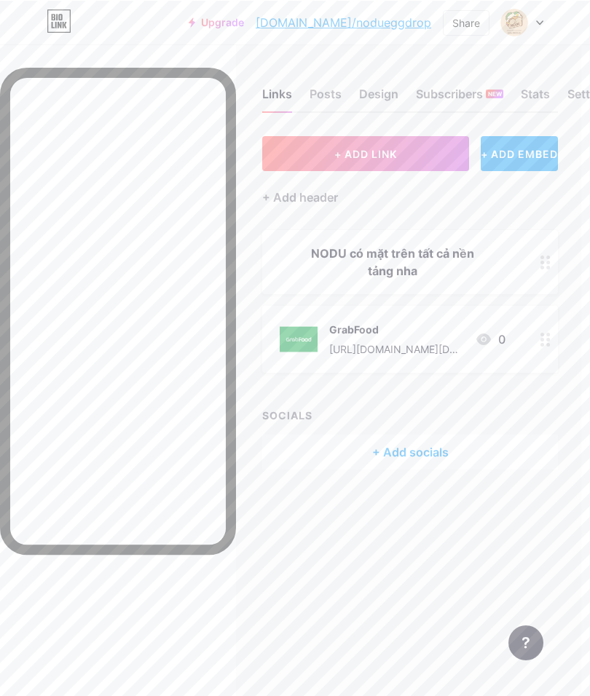
scroll to position [0, 9]
click at [537, 247] on div at bounding box center [545, 261] width 25 height 64
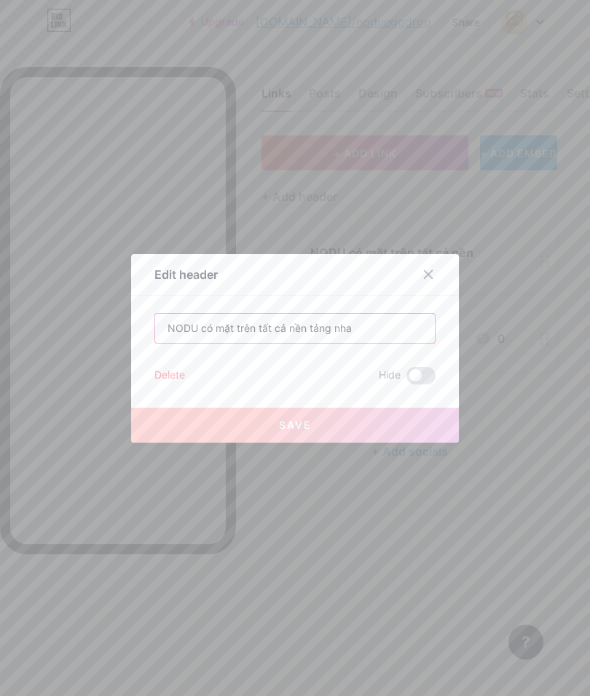
click at [402, 343] on input "NODU có mặt trên tất cả nền tảng nha" at bounding box center [295, 328] width 280 height 29
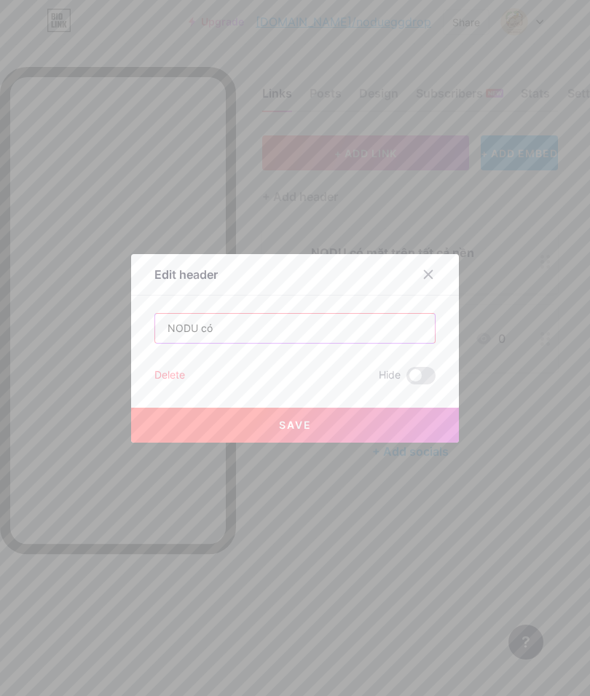
type input "NODU"
click at [452, 364] on div "Edit header Đặt hàng qua link phía dưới nha Delete Hide Save" at bounding box center [295, 348] width 328 height 189
click at [389, 443] on button "Save" at bounding box center [295, 425] width 328 height 35
type input "NODU"
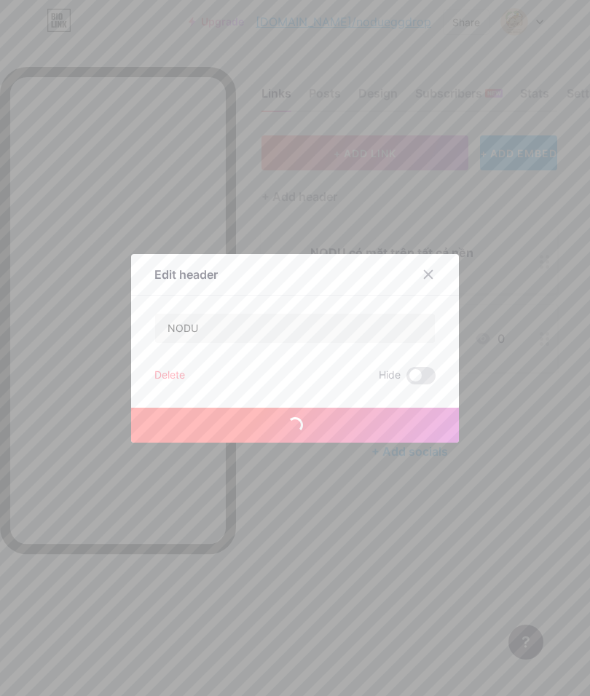
click at [428, 280] on icon at bounding box center [429, 275] width 12 height 12
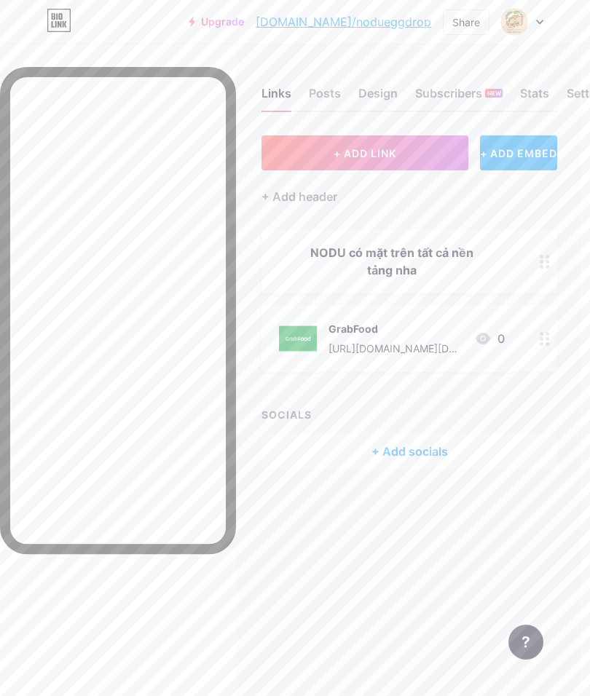
click at [530, 251] on div "NODU có mặt trên tất cả nền tảng nha" at bounding box center [410, 261] width 296 height 64
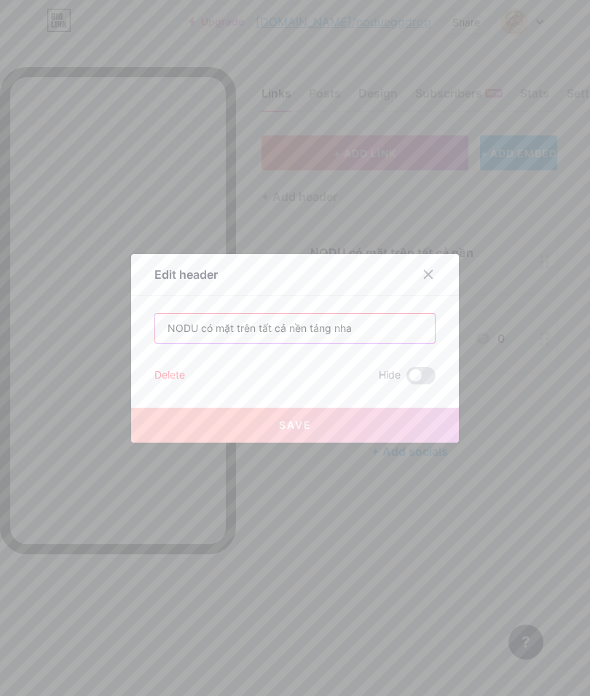
click at [393, 343] on input "NODU có mặt trên tất cả nền tảng nha" at bounding box center [295, 328] width 280 height 29
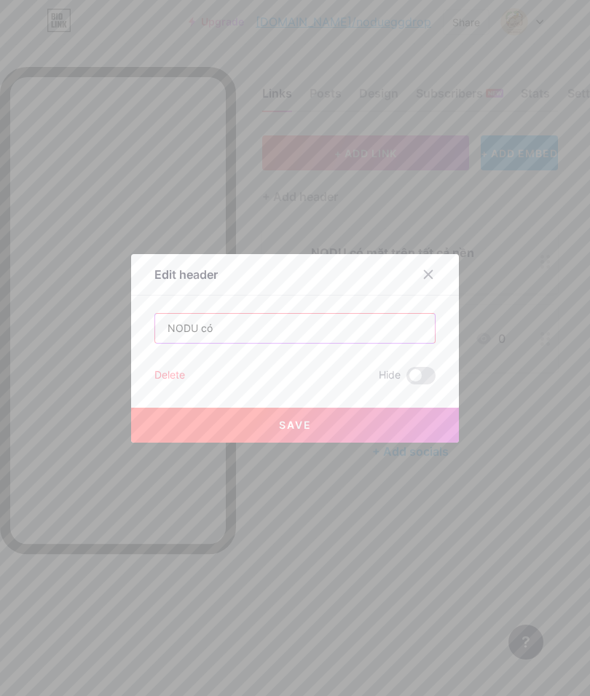
type input "NODU"
type input "Đặt hàng qua link phía dưới nha"
click at [444, 354] on div "Edit header Đặt hàng qua link phía dưới nha Delete Hide Save" at bounding box center [295, 348] width 328 height 189
click at [398, 443] on button "Save" at bounding box center [295, 425] width 328 height 35
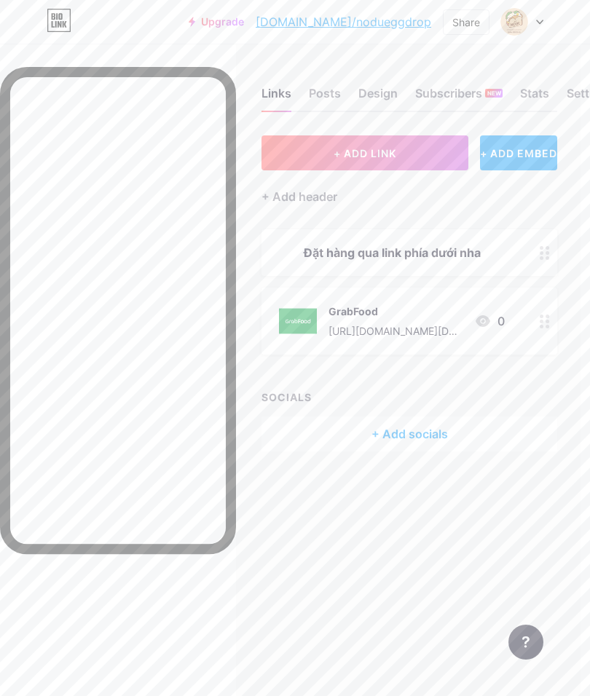
click at [429, 150] on button "+ ADD LINK" at bounding box center [365, 153] width 207 height 35
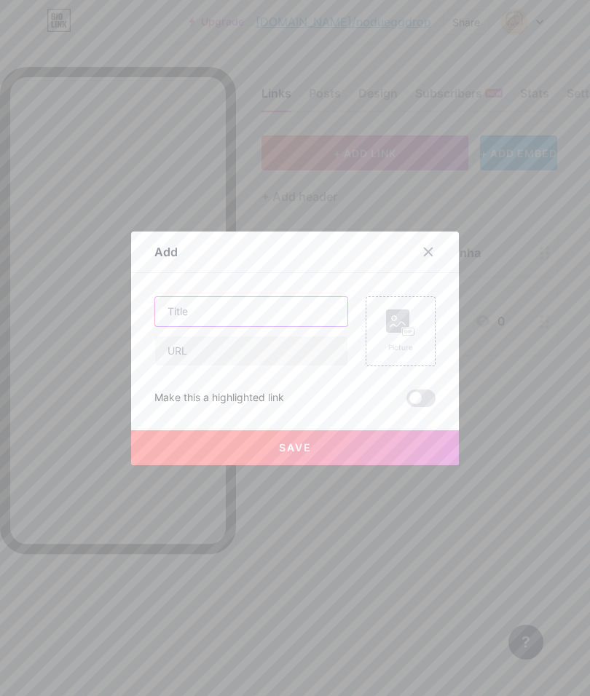
click at [291, 326] on input "text" at bounding box center [251, 311] width 192 height 29
click at [199, 326] on input "ShoppeFood" at bounding box center [251, 311] width 192 height 29
click at [197, 326] on input "ShoppeFood" at bounding box center [251, 311] width 192 height 29
click at [196, 326] on input "ShoppeFood" at bounding box center [251, 311] width 192 height 29
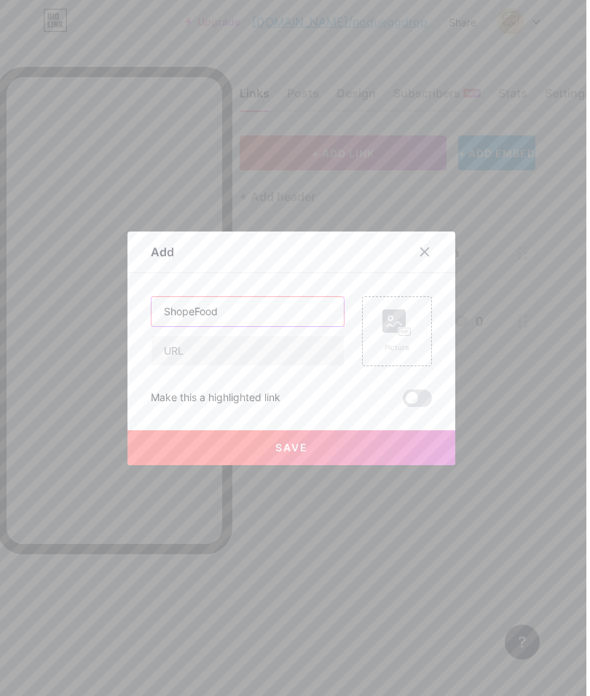
scroll to position [0, 28]
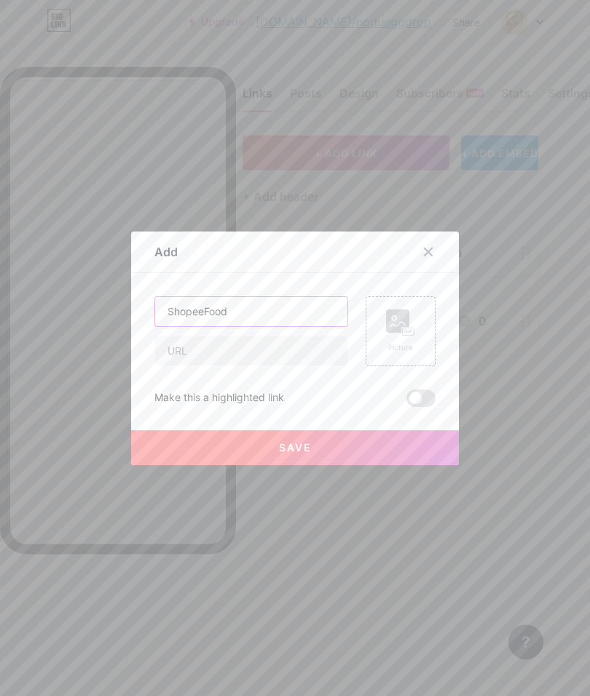
type input "ShopeeFood"
click at [405, 273] on div "Add" at bounding box center [295, 256] width 328 height 34
click at [312, 366] on input "text" at bounding box center [251, 351] width 192 height 29
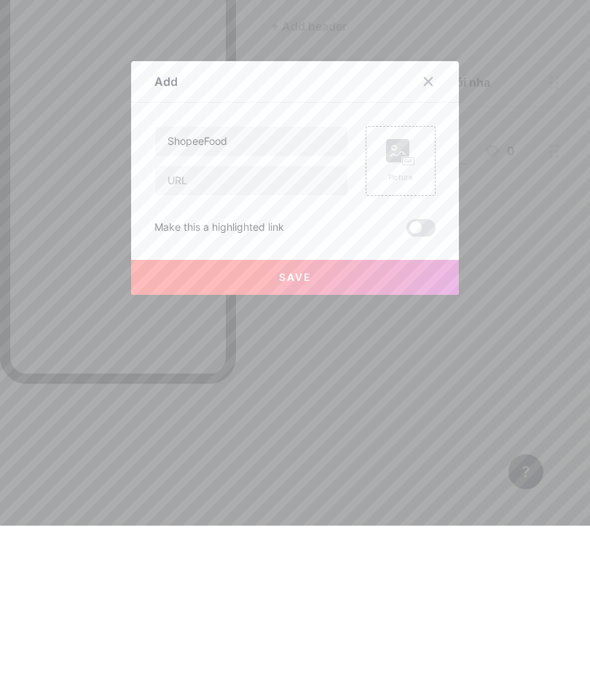
click at [433, 246] on icon at bounding box center [429, 252] width 12 height 12
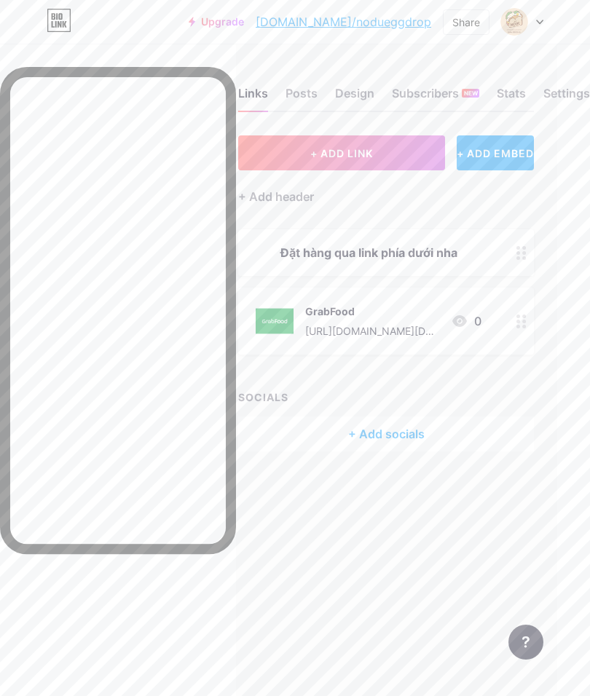
scroll to position [19, 0]
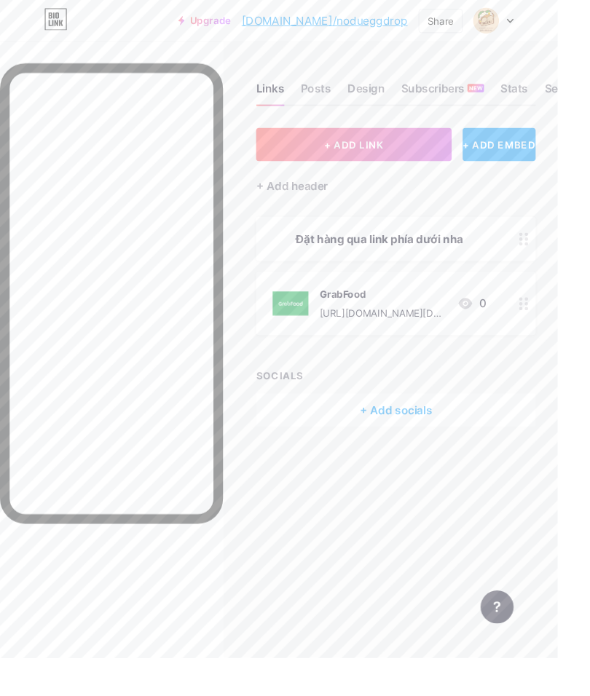
click at [552, 288] on div at bounding box center [554, 321] width 25 height 67
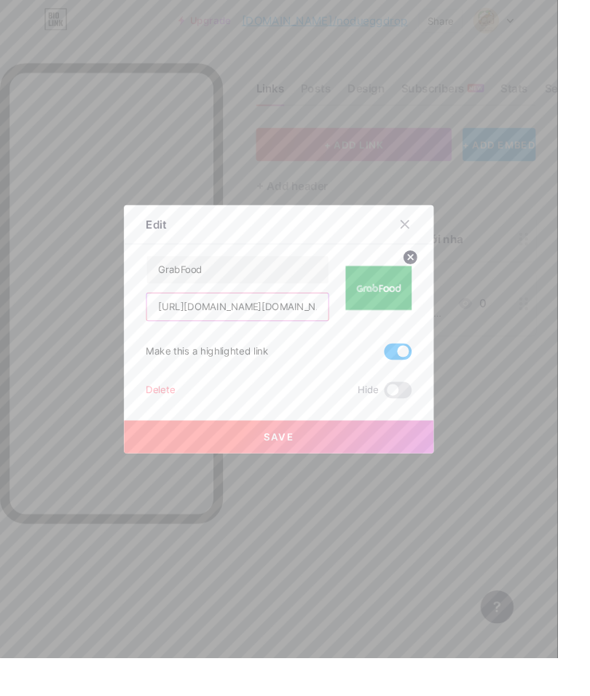
click at [315, 339] on input "[URL][DOMAIN_NAME][DOMAIN_NAME]" at bounding box center [251, 324] width 192 height 29
type input "[URL][DOMAIN_NAME]"
click at [319, 339] on input "[URL][DOMAIN_NAME]" at bounding box center [251, 324] width 192 height 29
click at [309, 339] on input "[URL][DOMAIN_NAME]" at bounding box center [251, 324] width 192 height 29
paste input "[URL][DOMAIN_NAME][DOMAIN_NAME]"
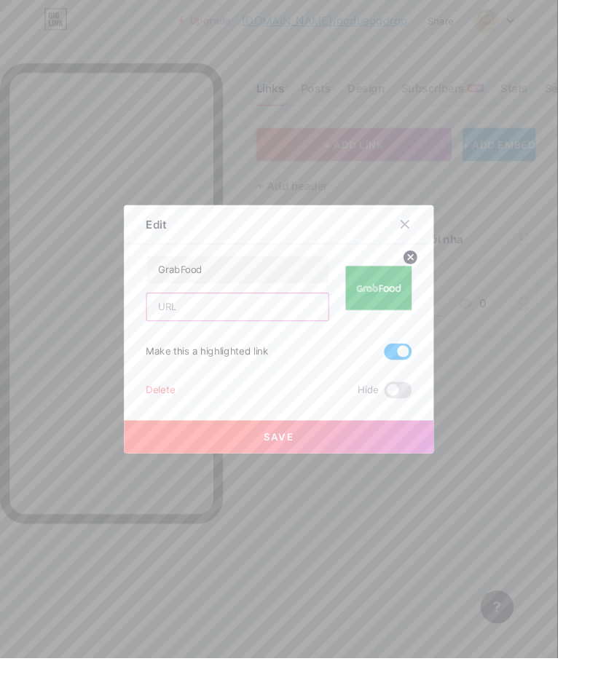
type input "[URL][DOMAIN_NAME][DOMAIN_NAME]"
click at [342, 381] on div "Make this a highlighted link" at bounding box center [294, 372] width 281 height 17
click at [386, 480] on button "Save" at bounding box center [295, 462] width 328 height 35
